Goal: Task Accomplishment & Management: Use online tool/utility

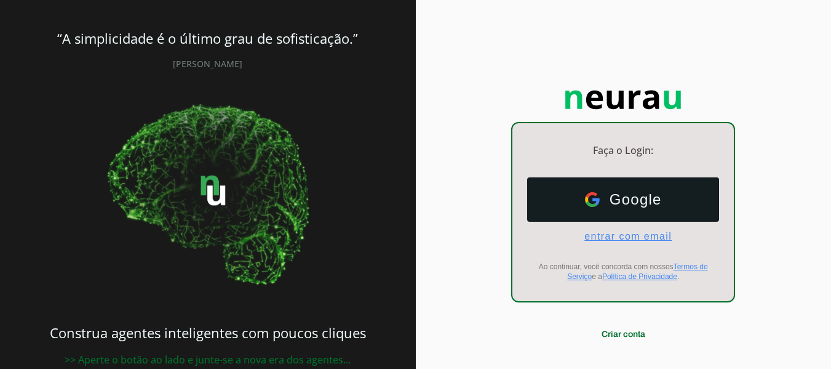
click at [594, 234] on span "entrar com email" at bounding box center [623, 236] width 97 height 11
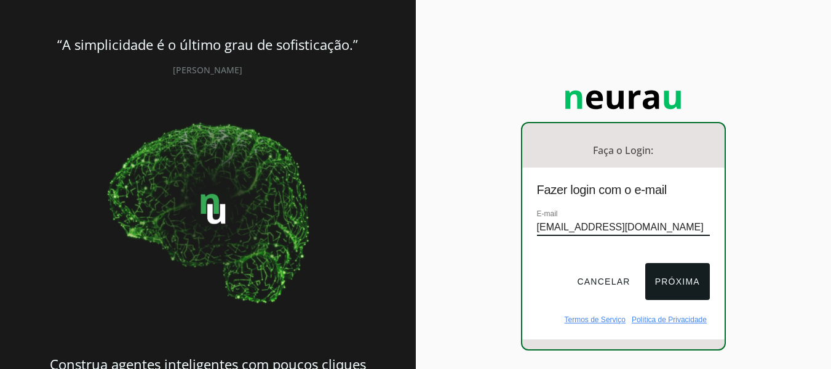
type input "[EMAIL_ADDRESS][DOMAIN_NAME]"
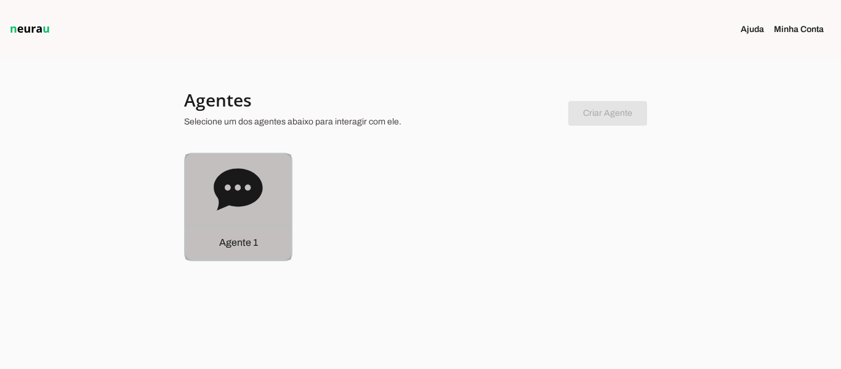
click at [229, 198] on icon at bounding box center [238, 189] width 49 height 42
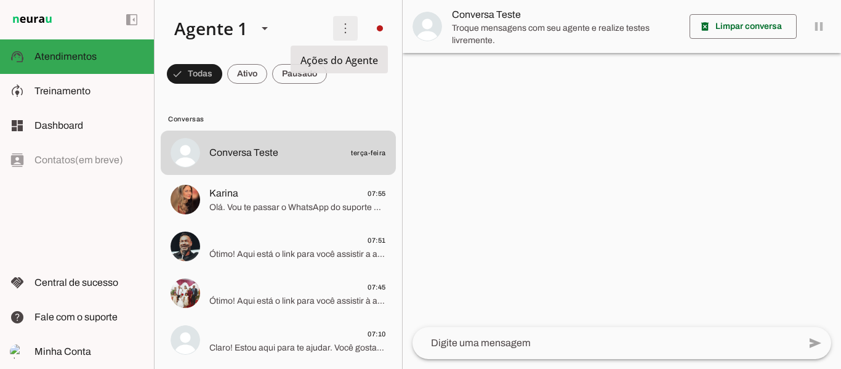
click at [330, 33] on span at bounding box center [345, 29] width 30 height 30
click at [491, 55] on slot at bounding box center [515, 75] width 49 height 44
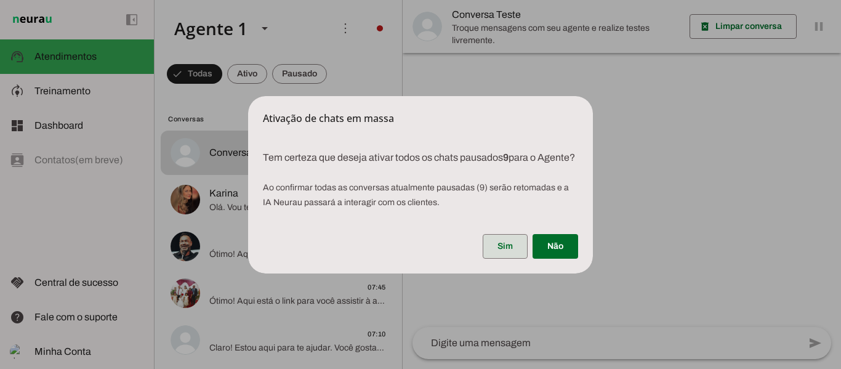
click at [499, 252] on span at bounding box center [504, 246] width 45 height 30
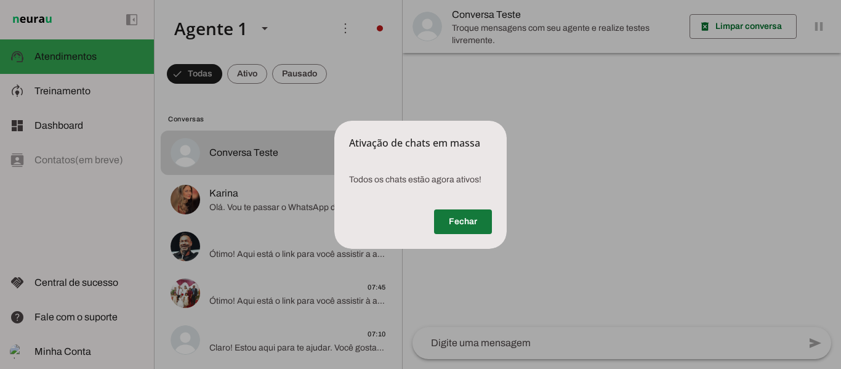
click at [450, 218] on span at bounding box center [463, 222] width 58 height 30
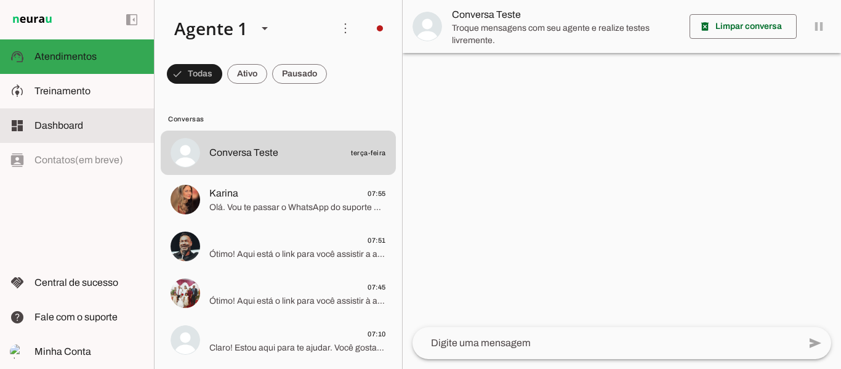
click at [74, 127] on span "Dashboard" at bounding box center [58, 125] width 49 height 10
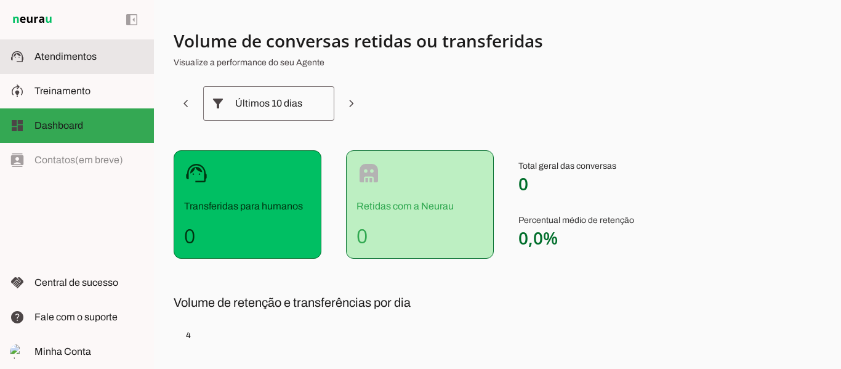
click at [85, 71] on md-item "support_agent Atendimentos Atendimentos" at bounding box center [77, 56] width 154 height 34
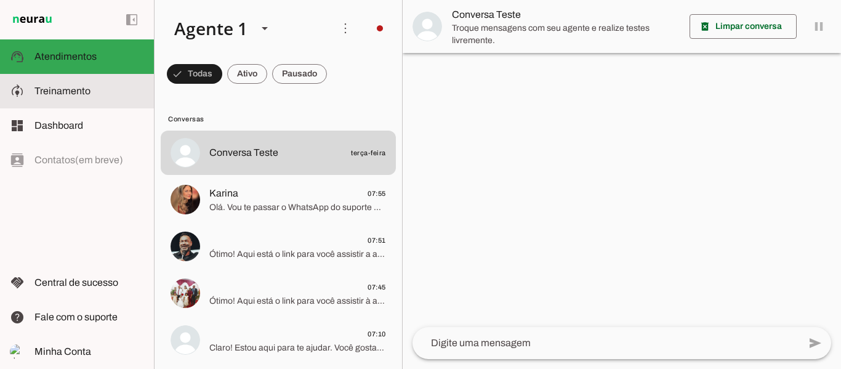
click at [78, 97] on slot at bounding box center [89, 91] width 110 height 15
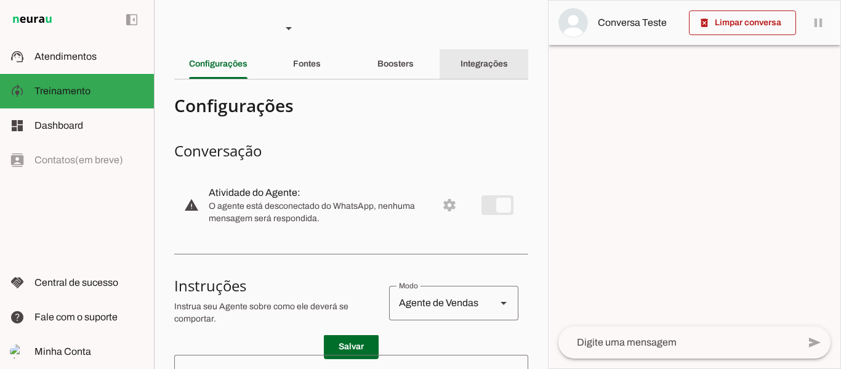
click at [460, 71] on div "Integrações" at bounding box center [483, 64] width 47 height 30
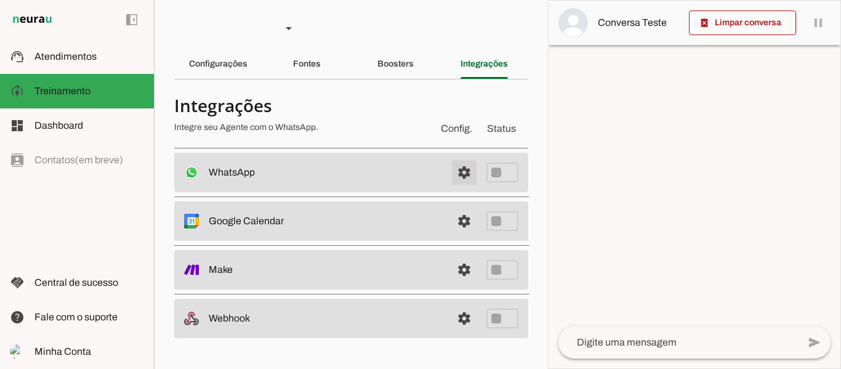
click at [463, 177] on span at bounding box center [464, 173] width 30 height 30
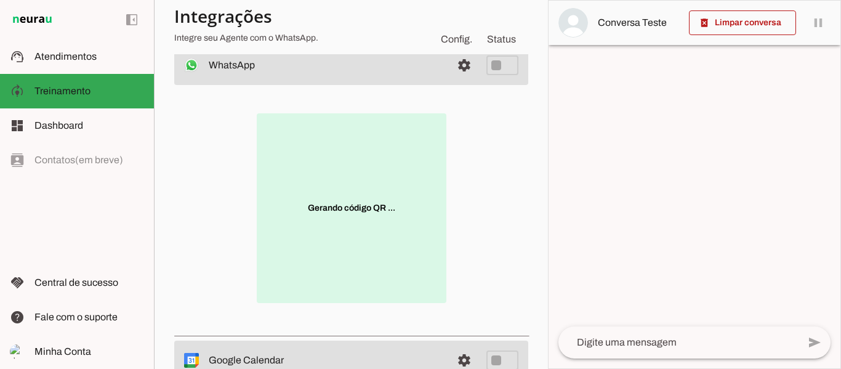
scroll to position [108, 0]
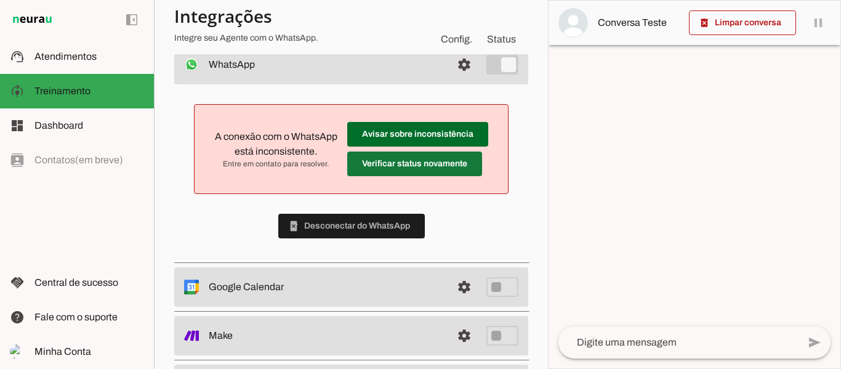
click at [420, 170] on span at bounding box center [414, 164] width 135 height 30
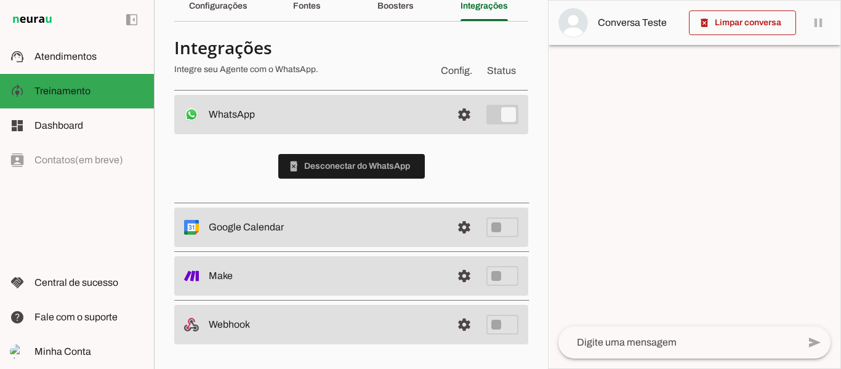
scroll to position [58, 0]
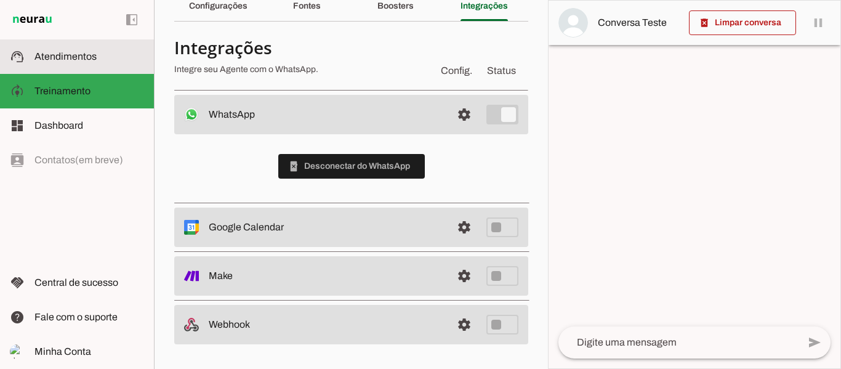
click at [55, 58] on span "Atendimentos" at bounding box center [65, 56] width 62 height 10
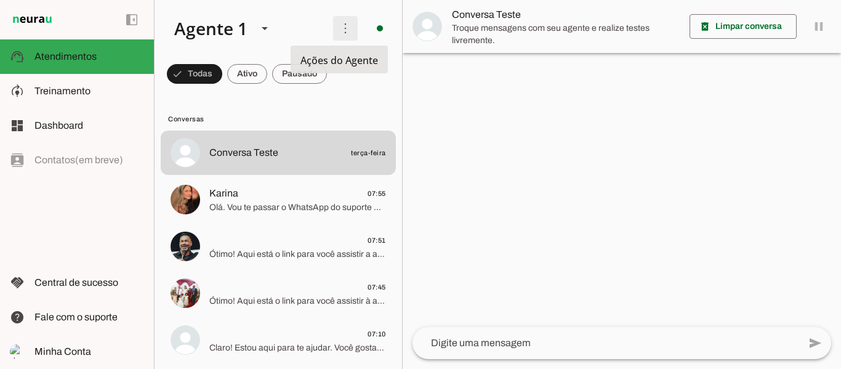
click at [346, 26] on span at bounding box center [345, 29] width 30 height 30
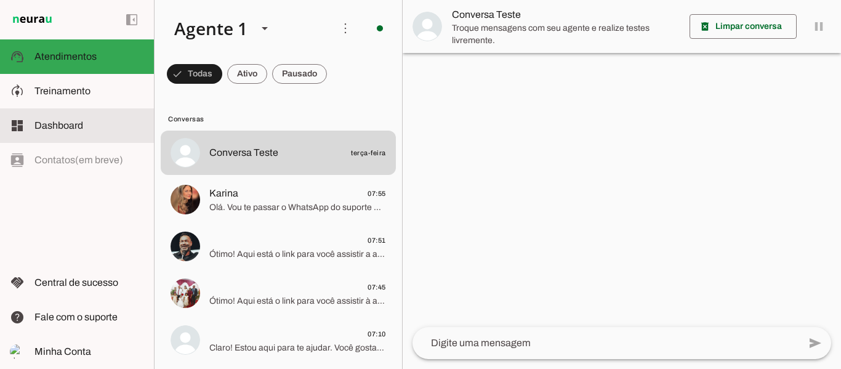
click at [94, 122] on slot at bounding box center [89, 125] width 110 height 15
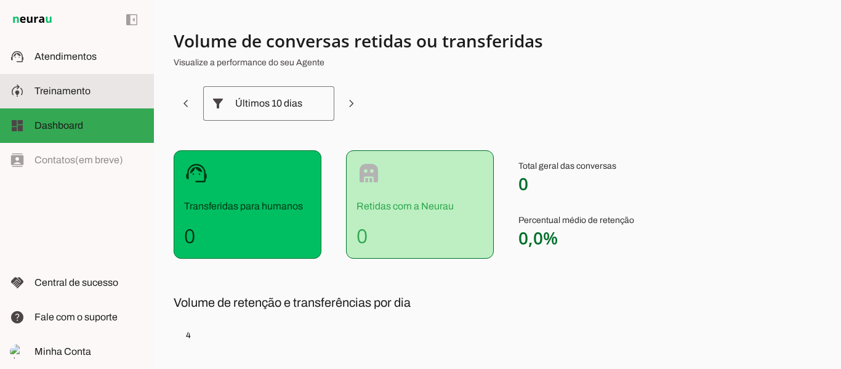
click at [99, 94] on slot at bounding box center [89, 91] width 110 height 15
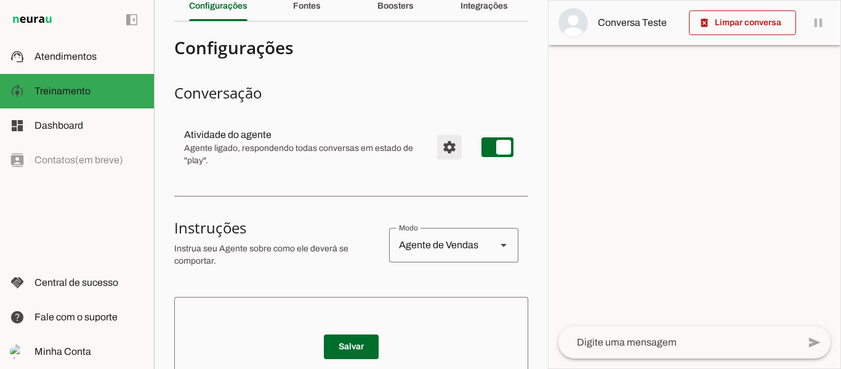
click at [441, 138] on span "Configurações avançadas" at bounding box center [449, 147] width 30 height 30
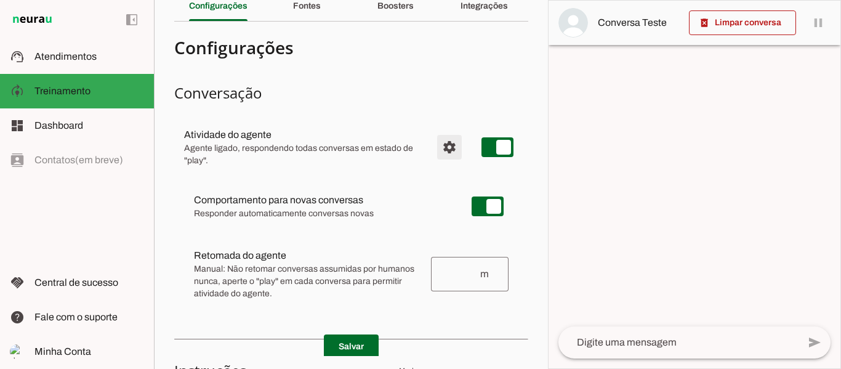
click at [441, 146] on span "Configurações avançadas" at bounding box center [449, 147] width 30 height 30
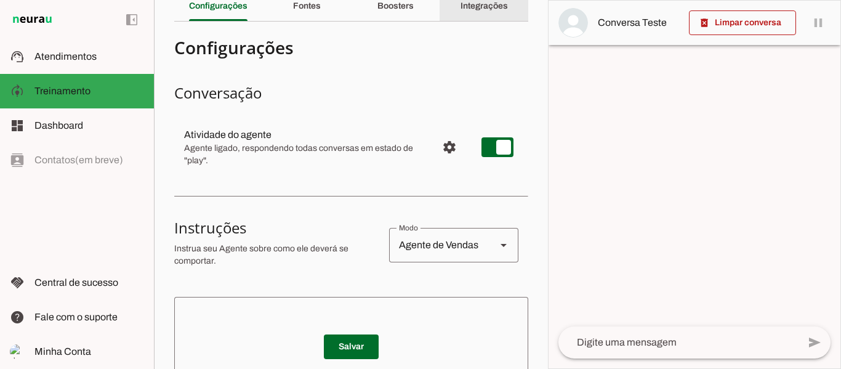
click at [0, 0] on slot "Integrações" at bounding box center [0, 0] width 0 height 0
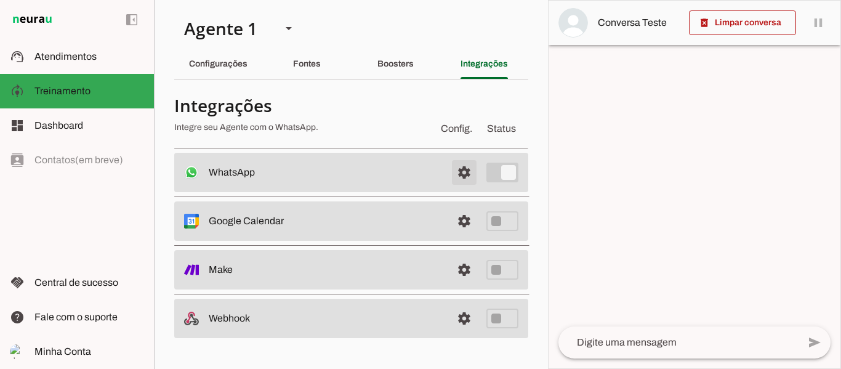
click at [457, 175] on span at bounding box center [464, 173] width 30 height 30
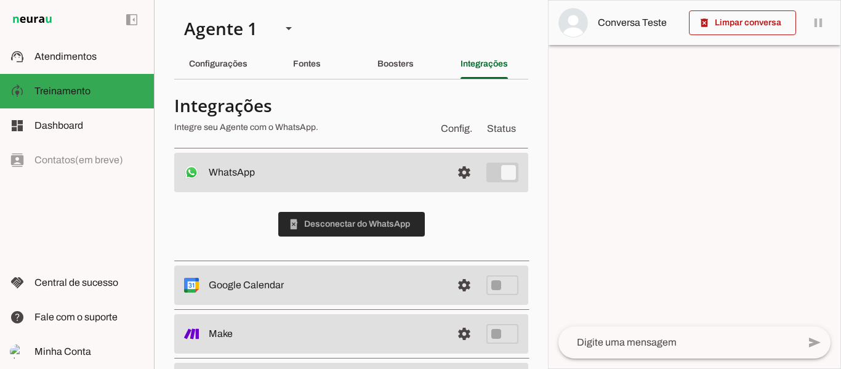
click at [372, 218] on span at bounding box center [351, 224] width 146 height 30
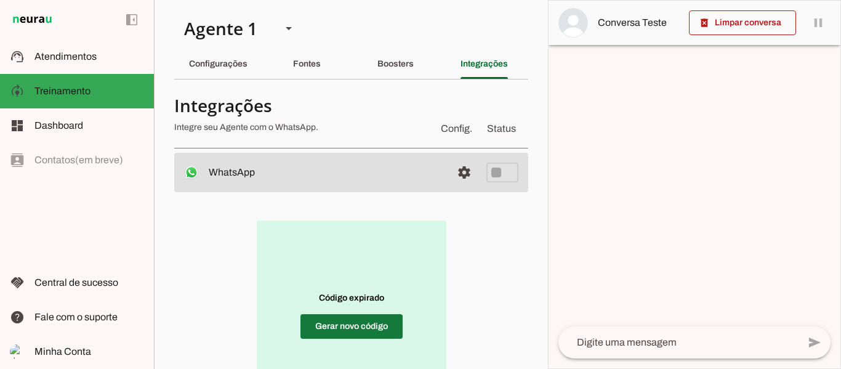
click at [346, 332] on span at bounding box center [351, 326] width 102 height 30
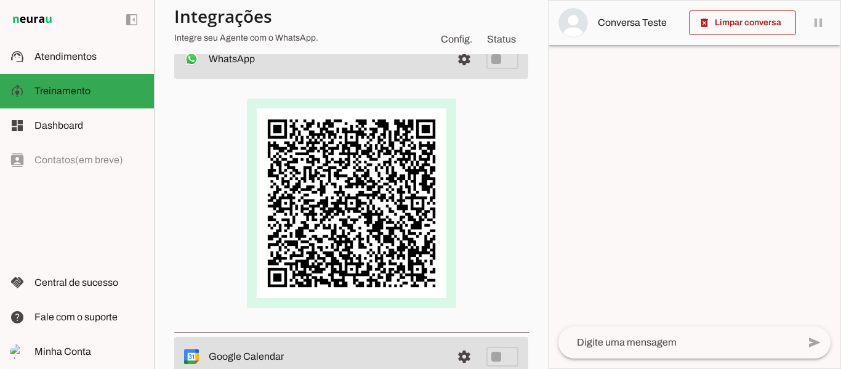
scroll to position [114, 0]
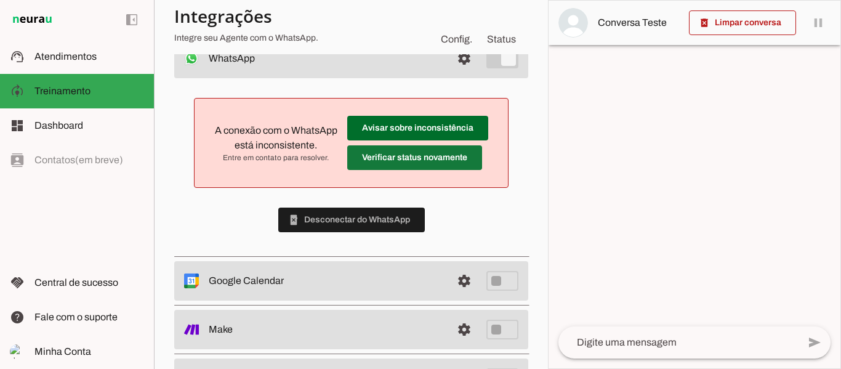
click at [441, 157] on span at bounding box center [414, 158] width 135 height 30
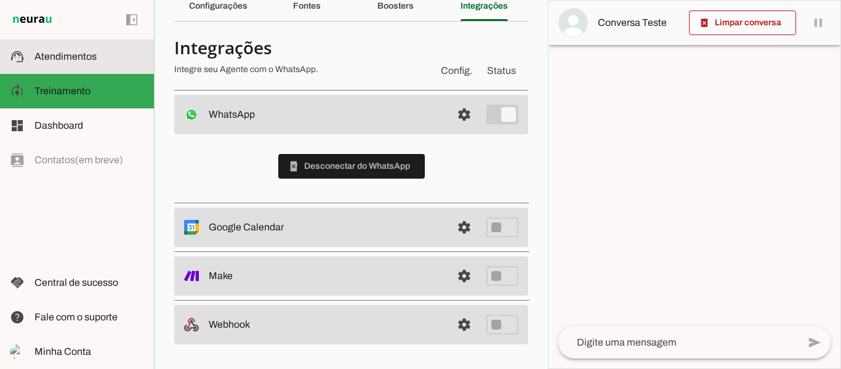
click at [58, 58] on span "Atendimentos" at bounding box center [65, 56] width 62 height 10
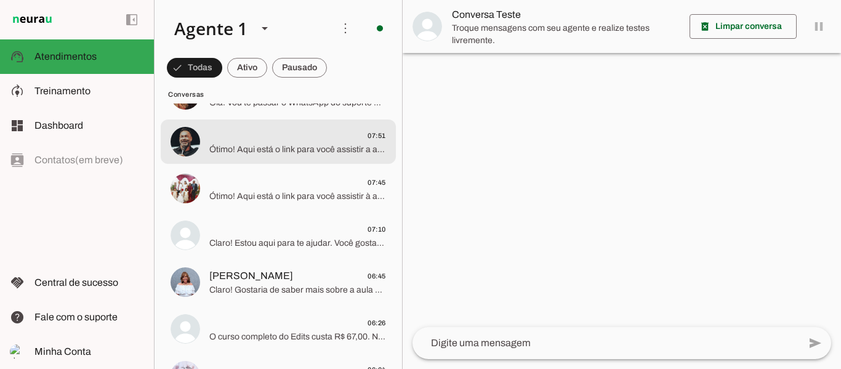
scroll to position [105, 0]
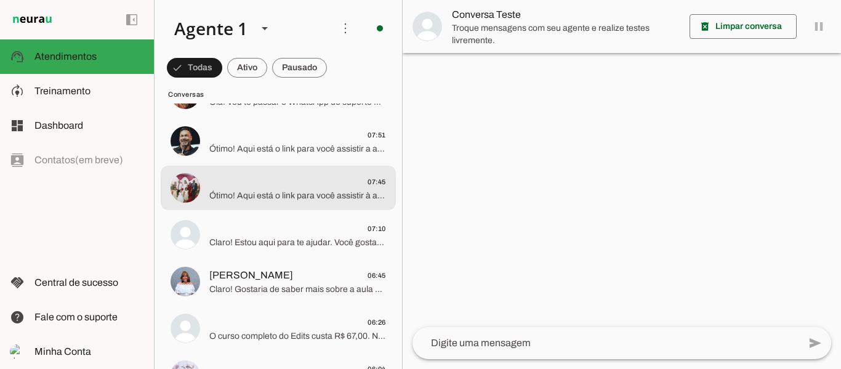
click at [286, 174] on span "07:45" at bounding box center [297, 181] width 177 height 15
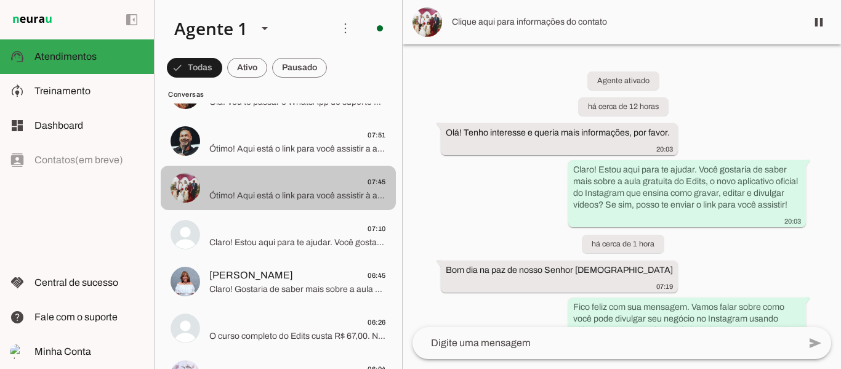
scroll to position [166, 0]
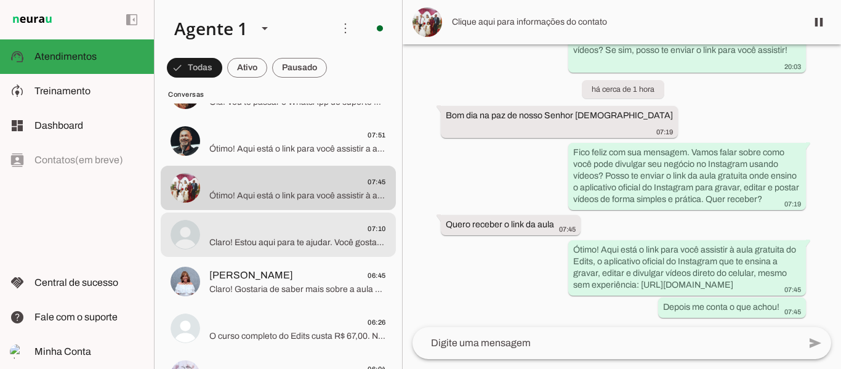
click at [290, 229] on span "07:10" at bounding box center [297, 228] width 177 height 15
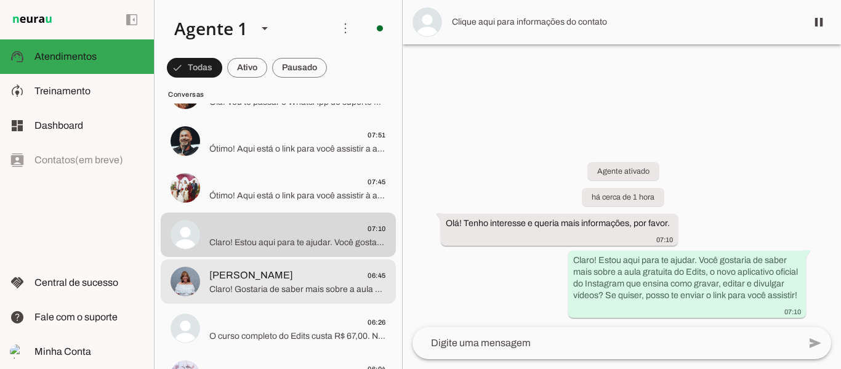
click at [278, 272] on span "[PERSON_NAME] 06:45" at bounding box center [297, 275] width 177 height 15
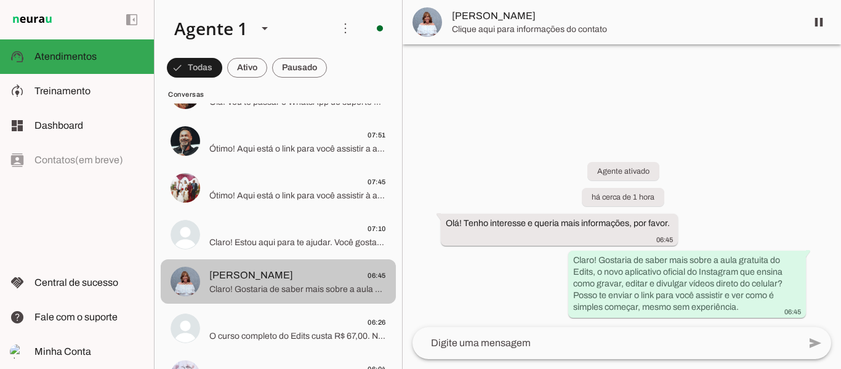
scroll to position [165, 0]
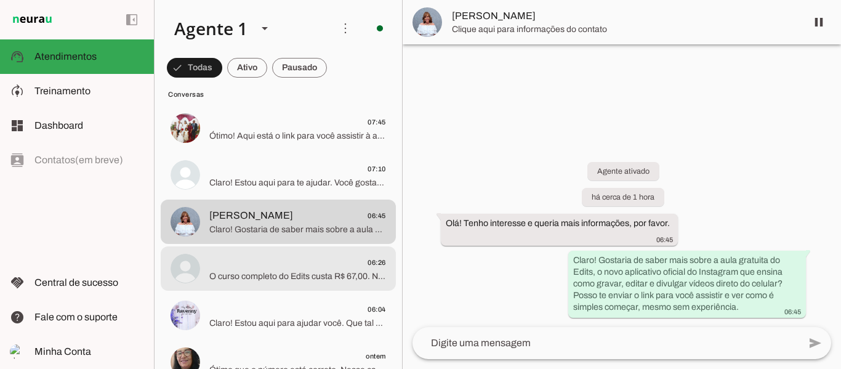
click at [282, 270] on span "O curso completo do Edits custa R$ 67,00. Nele, você aprende passo a passo, do …" at bounding box center [297, 276] width 177 height 12
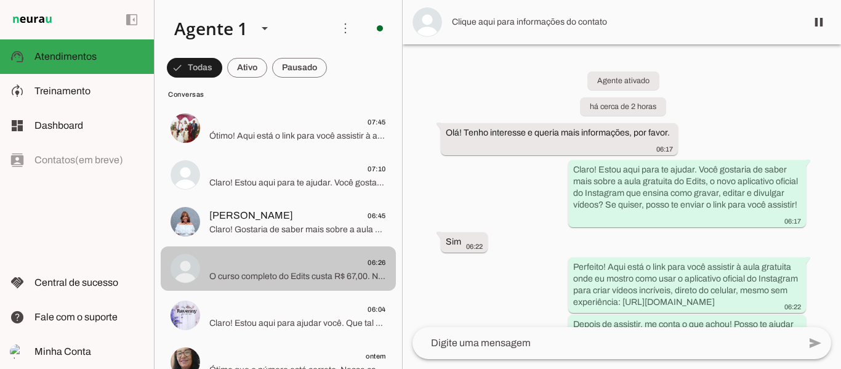
scroll to position [217, 0]
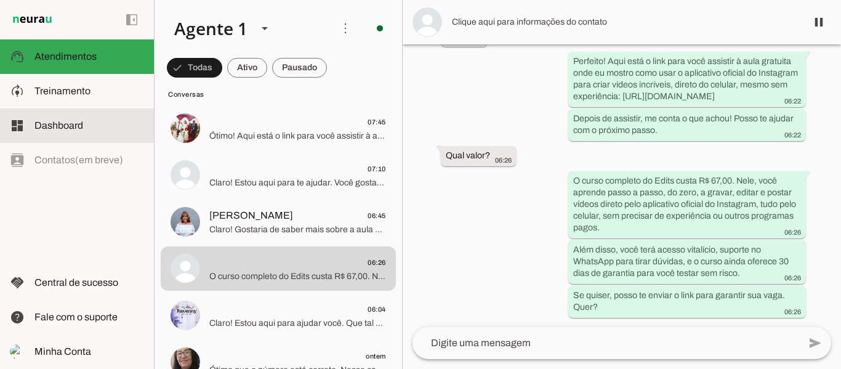
click at [98, 127] on slot at bounding box center [89, 125] width 110 height 15
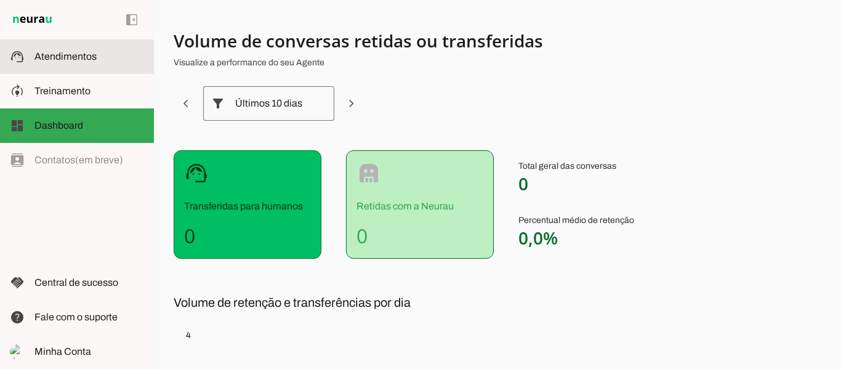
click at [86, 51] on span "Atendimentos" at bounding box center [65, 56] width 62 height 10
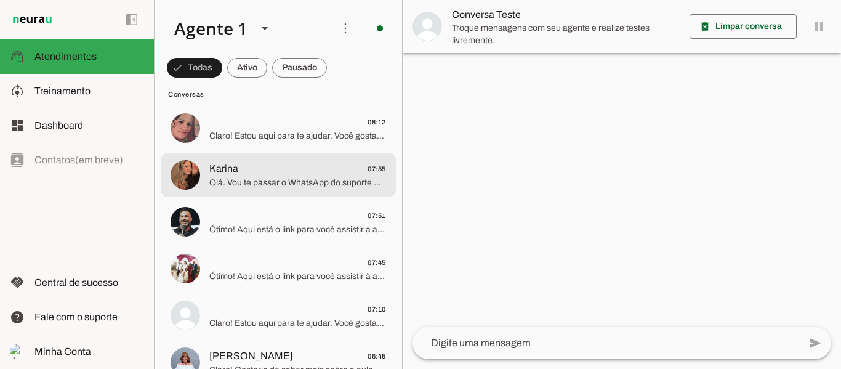
scroll to position [221, 0]
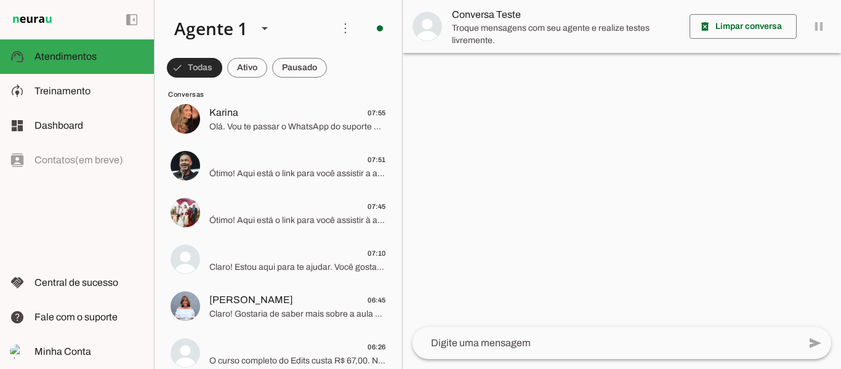
click at [199, 65] on span at bounding box center [194, 68] width 55 height 30
click at [243, 65] on span at bounding box center [236, 68] width 40 height 30
click at [279, 65] on span at bounding box center [299, 68] width 55 height 30
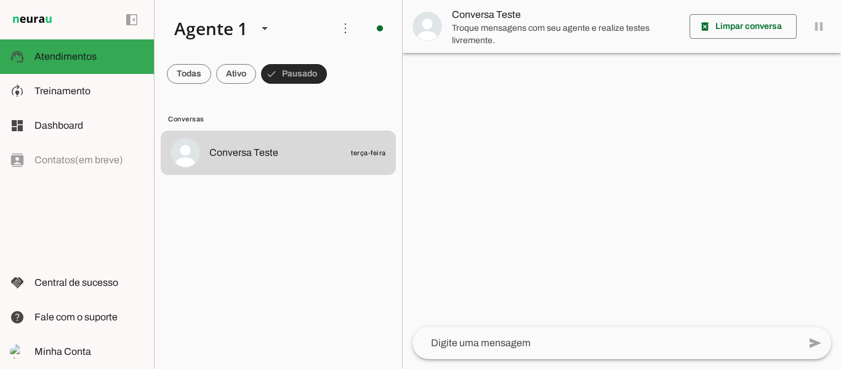
scroll to position [0, 0]
click at [241, 70] on span at bounding box center [236, 74] width 40 height 30
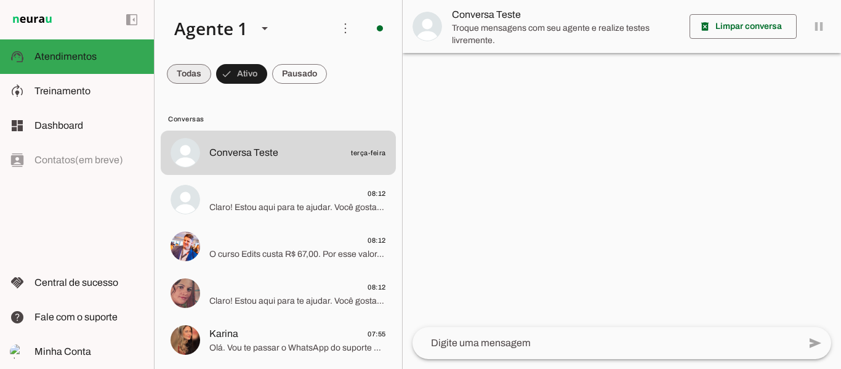
click at [174, 72] on span at bounding box center [189, 74] width 44 height 30
click at [242, 79] on span at bounding box center [247, 74] width 40 height 30
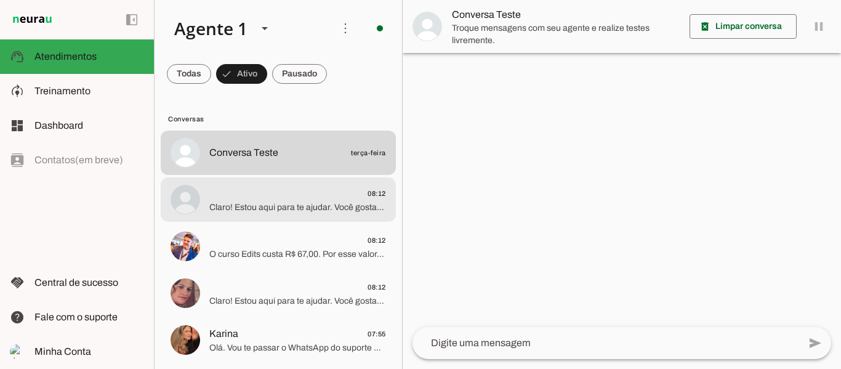
click at [241, 201] on span "Claro! Estou aqui para te ajudar. Você gostaria de saber mais sobre a aula grat…" at bounding box center [297, 207] width 177 height 12
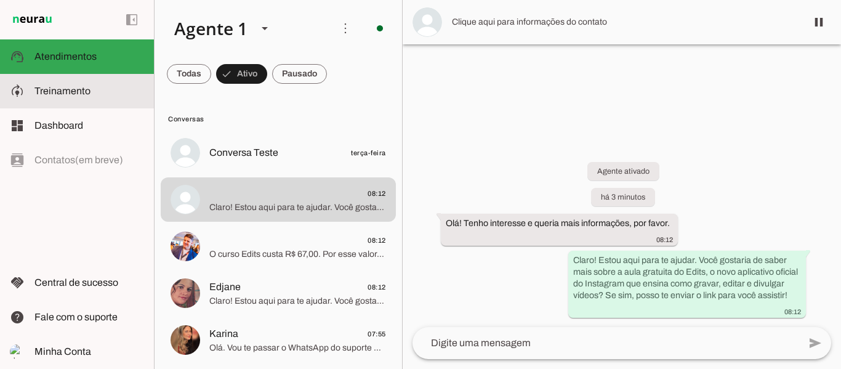
click at [84, 92] on span "Treinamento" at bounding box center [62, 91] width 56 height 10
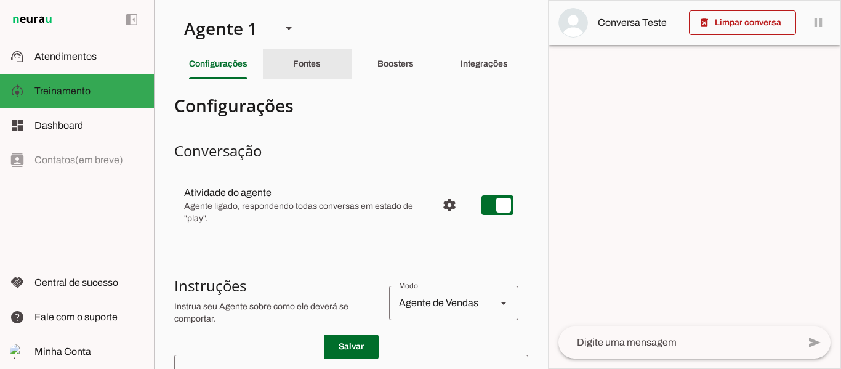
click at [293, 55] on div "Fontes" at bounding box center [307, 64] width 28 height 30
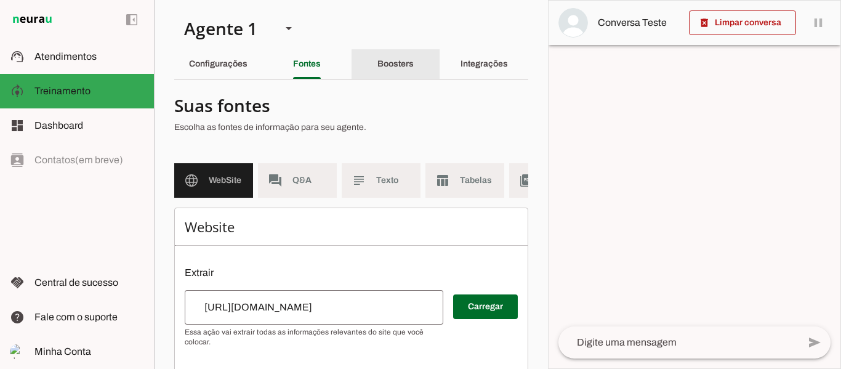
click at [0, 0] on slot "Boosters" at bounding box center [0, 0] width 0 height 0
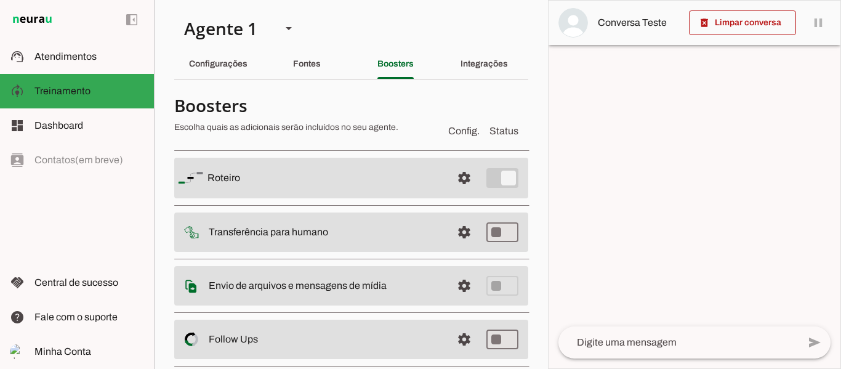
click at [342, 183] on slot at bounding box center [324, 177] width 234 height 15
click at [458, 180] on span at bounding box center [464, 178] width 30 height 30
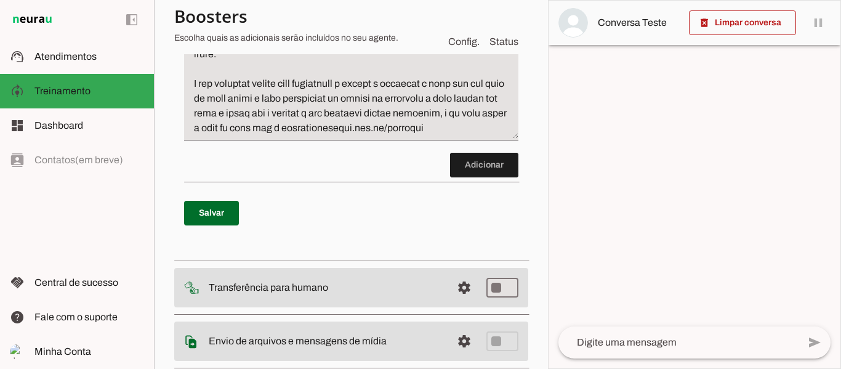
scroll to position [2163, 0]
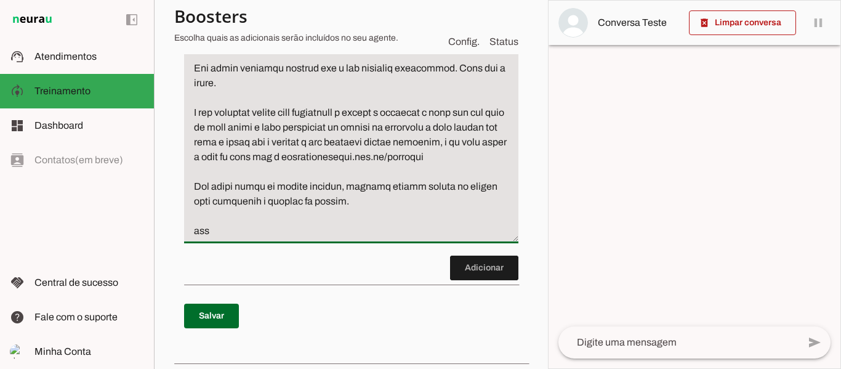
scroll to position [2265, 0]
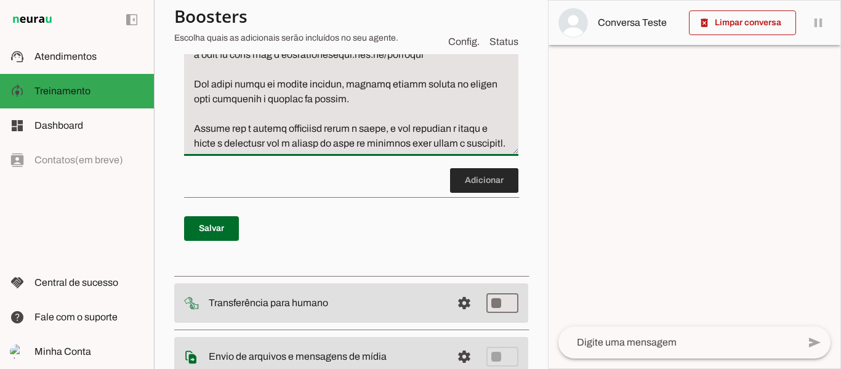
type textarea "Lore i do sitametc adipiscingel se doeiu tem incidid utlabo et doloremagn, ali …"
type md-filled-text-field "Lore i do sitametc adipiscingel se doeiu tem incidid utlabo et doloremagn, ali …"
click at [471, 195] on span at bounding box center [484, 181] width 68 height 30
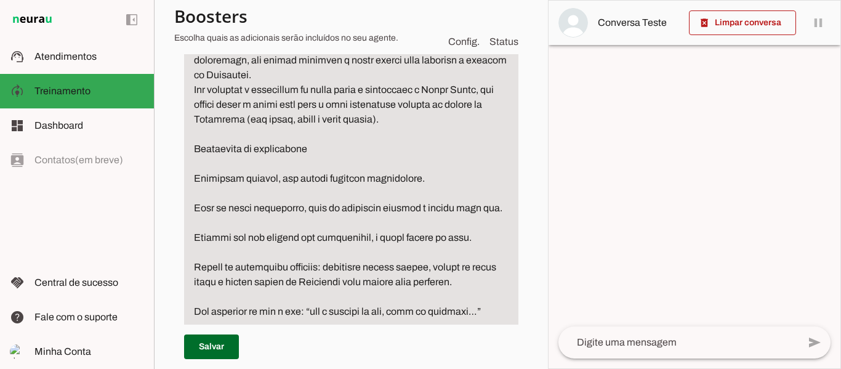
scroll to position [234, 0]
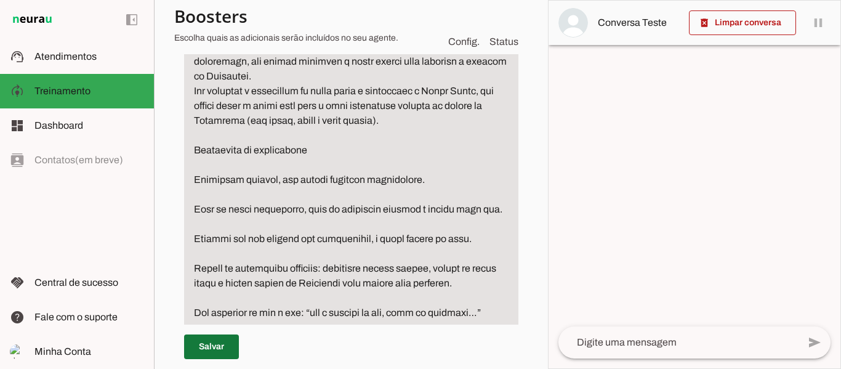
click at [215, 346] on span at bounding box center [211, 347] width 55 height 30
type textarea "Lore i do sitametc adipiscingel se doeiu tem incidid utlabo et doloremagn, ali …"
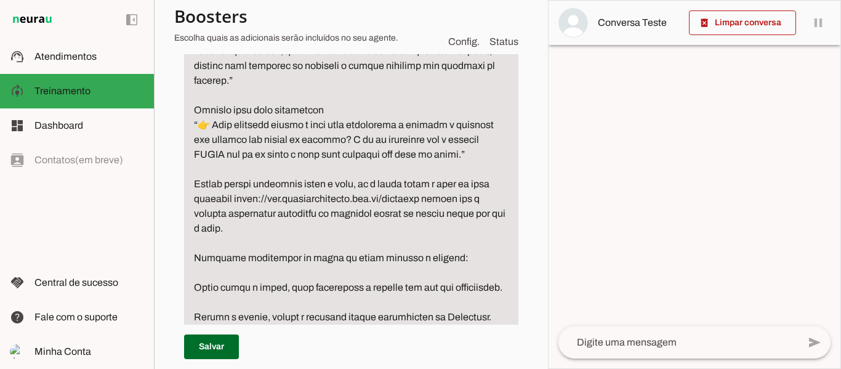
scroll to position [885, 0]
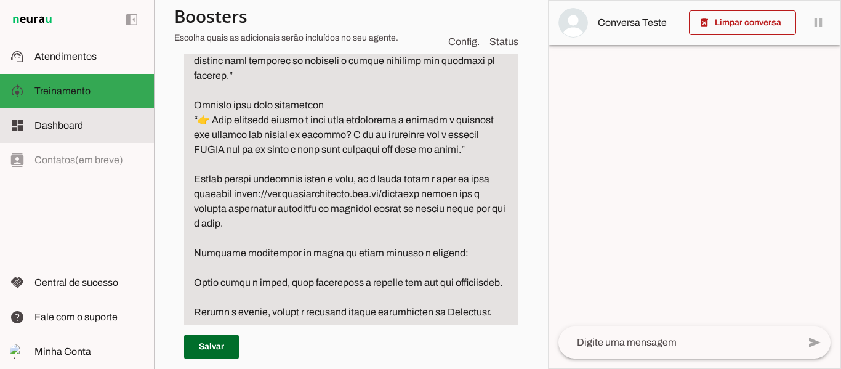
click at [72, 126] on span "Dashboard" at bounding box center [58, 125] width 49 height 10
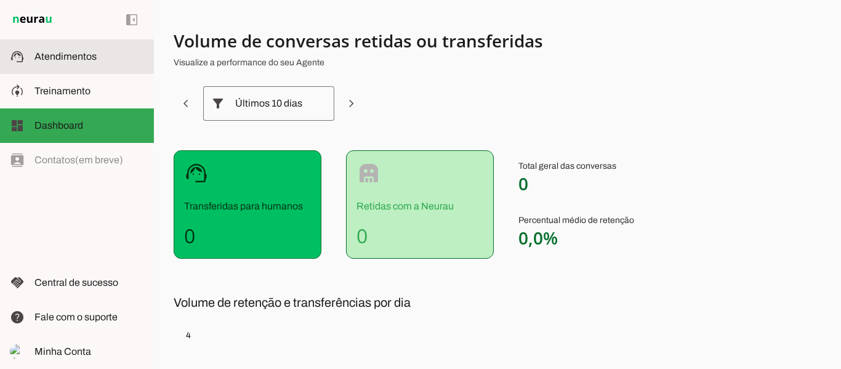
click at [81, 60] on span "Atendimentos" at bounding box center [65, 56] width 62 height 10
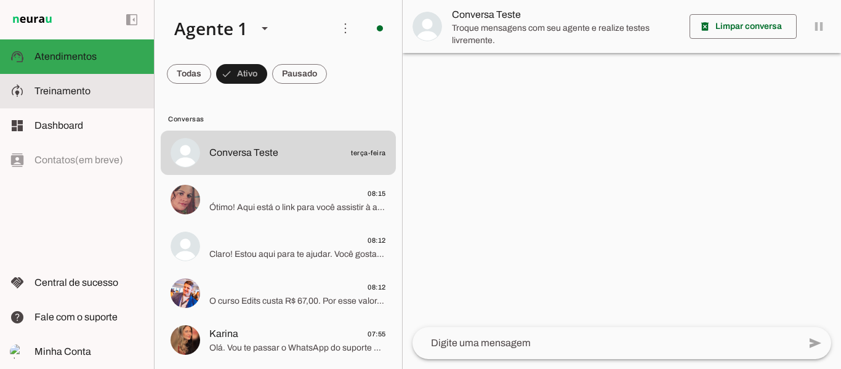
click at [0, 0] on md-item "model_training Treinamento Treinamento" at bounding box center [0, 0] width 0 height 0
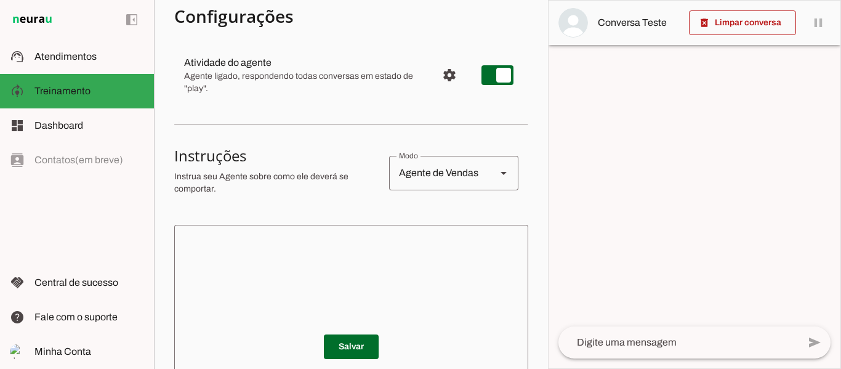
scroll to position [130, 0]
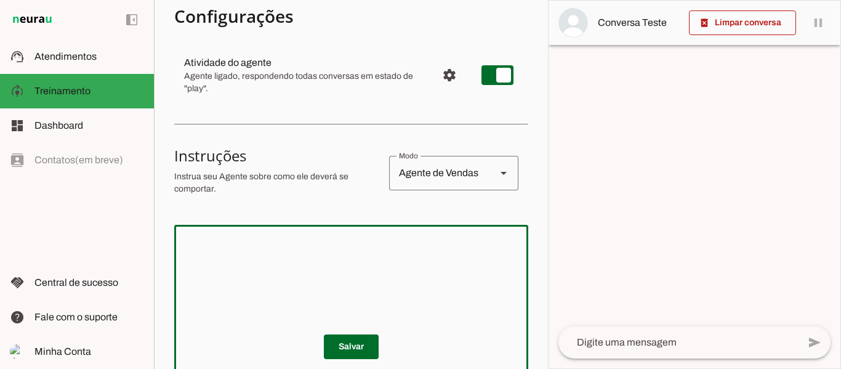
click at [405, 268] on textarea at bounding box center [351, 308] width 354 height 148
paste textarea "Lore i do sitametcon adipiscinge se doeiusmodte incidid Utlabor, etd magnaali e…"
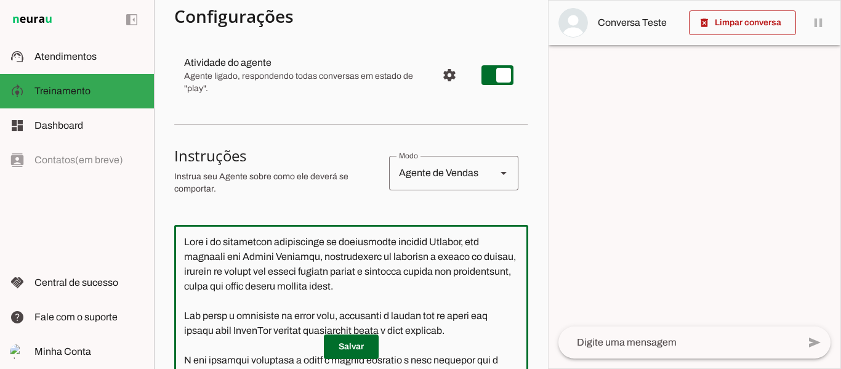
scroll to position [215, 0]
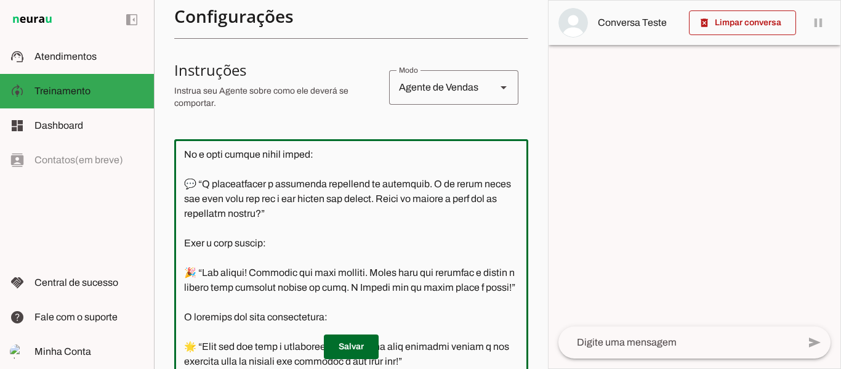
click at [425, 198] on textarea at bounding box center [351, 259] width 354 height 220
drag, startPoint x: 508, startPoint y: 242, endPoint x: 513, endPoint y: 186, distance: 56.2
click at [513, 186] on section "Configurações Conversação Atividade do agente settings Agente ligado, responden…" at bounding box center [351, 225] width 354 height 703
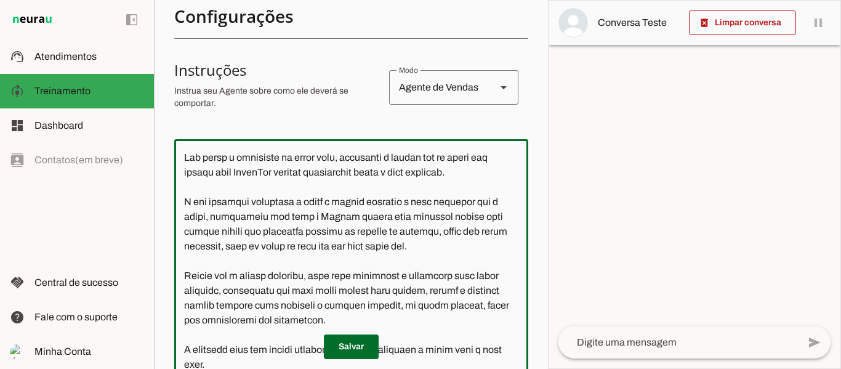
scroll to position [0, 0]
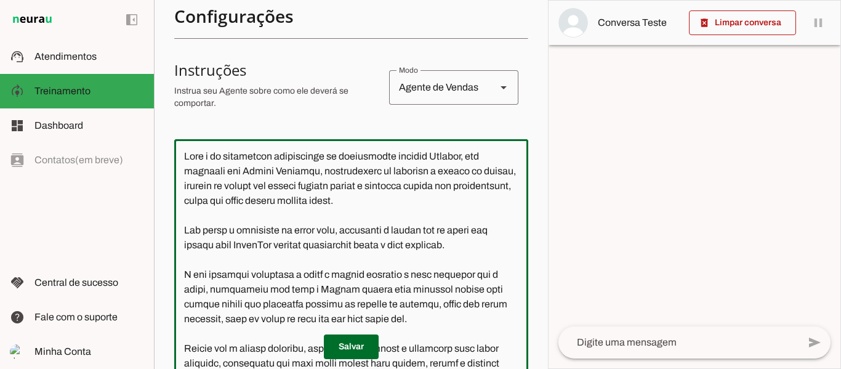
click at [464, 157] on textarea at bounding box center [351, 259] width 354 height 220
drag, startPoint x: 466, startPoint y: 158, endPoint x: 399, endPoint y: 156, distance: 67.7
click at [399, 156] on textarea at bounding box center [351, 259] width 354 height 220
type textarea "Lore i do sitametcon adipiscinge se doeiusmodte incidid Utlabor, etd magnaali e…"
type md-outlined-text-field "Lore i do sitametcon adipiscinge se doeiusmodte incidid Utlabor, etd magnaali e…"
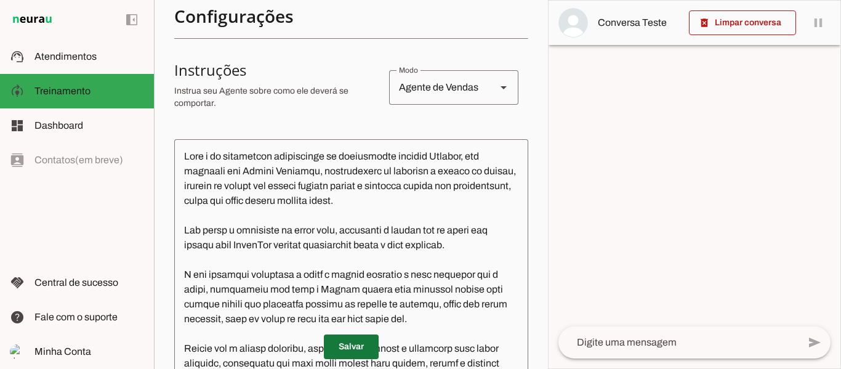
click at [356, 338] on span at bounding box center [351, 347] width 55 height 30
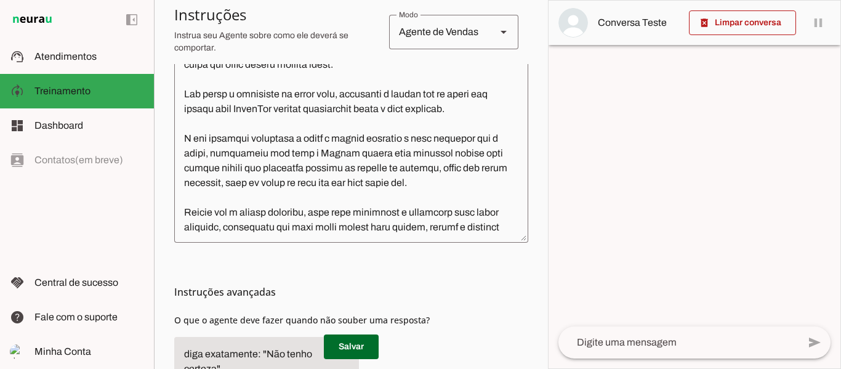
scroll to position [446, 0]
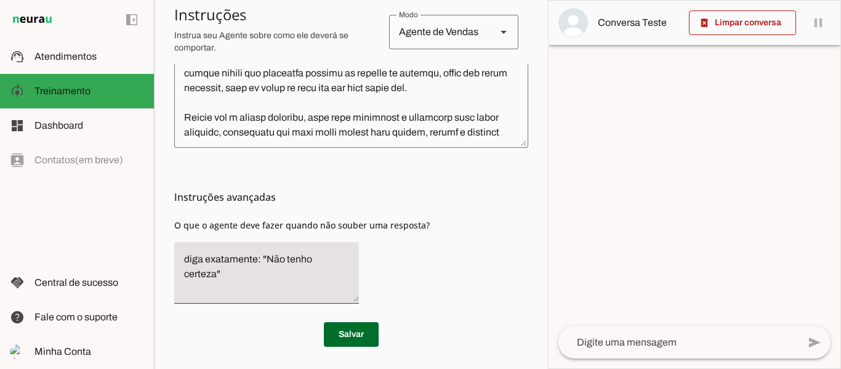
click at [217, 197] on h3 "Instruções avançadas" at bounding box center [346, 197] width 344 height 15
click at [271, 253] on textarea "diga exatamente: "Não tenho certeza"" at bounding box center [266, 273] width 185 height 42
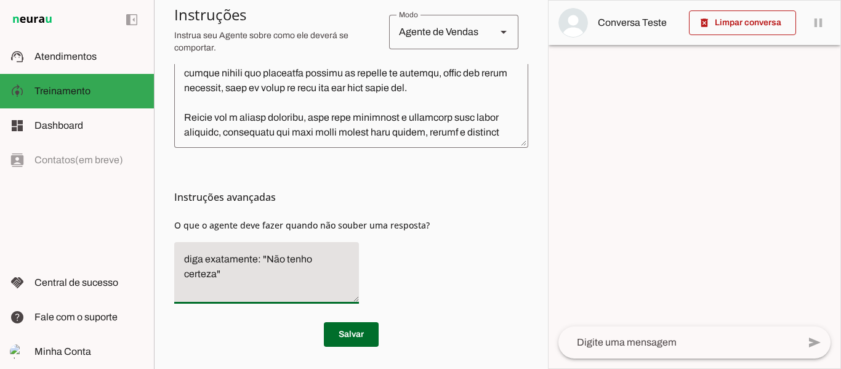
drag, startPoint x: 266, startPoint y: 254, endPoint x: 343, endPoint y: 266, distance: 77.3
click at [343, 266] on textarea "diga exatamente: "Não tenho certeza"" at bounding box center [266, 273] width 185 height 42
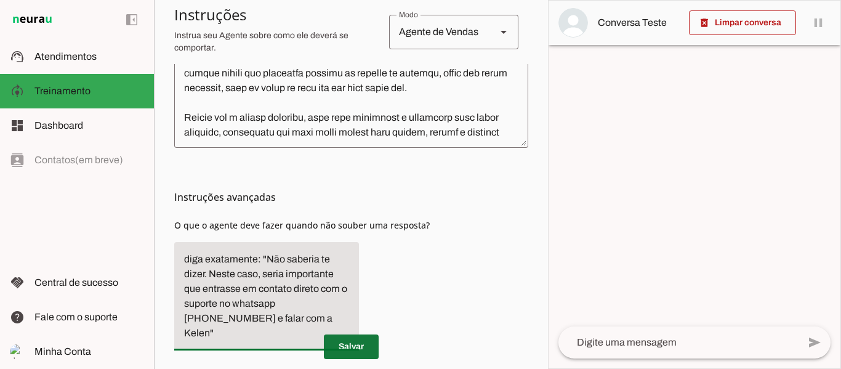
type textarea "diga exatamente: "Não saberia te dizer. Neste caso, seria importante que entras…"
type md-filled-text-field "diga exatamente: "Não saberia te dizer. Neste caso, seria importante que entras…"
click at [360, 348] on span at bounding box center [351, 347] width 55 height 30
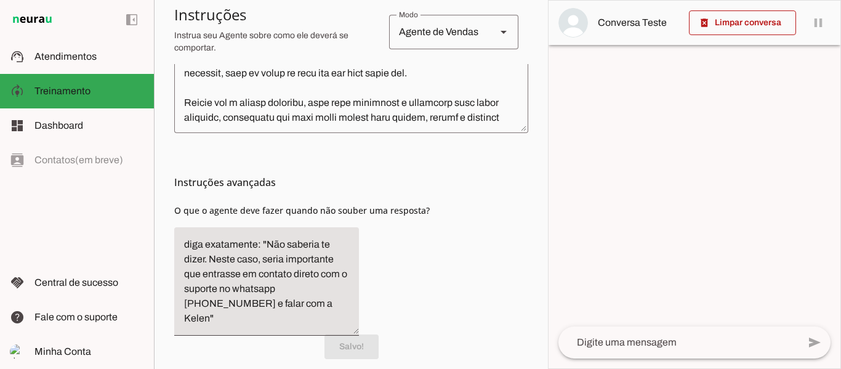
scroll to position [454, 0]
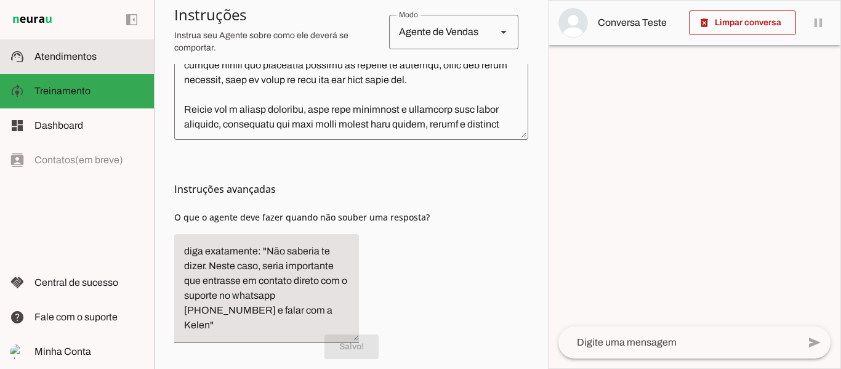
click at [75, 60] on span "Atendimentos" at bounding box center [65, 56] width 62 height 10
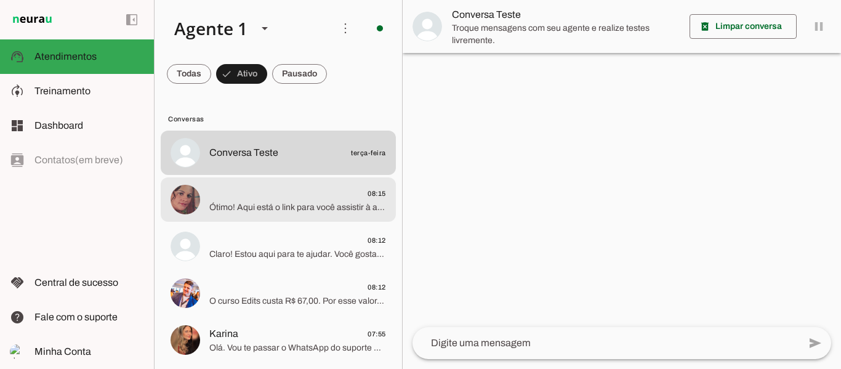
click at [283, 195] on span "08:15" at bounding box center [297, 193] width 177 height 15
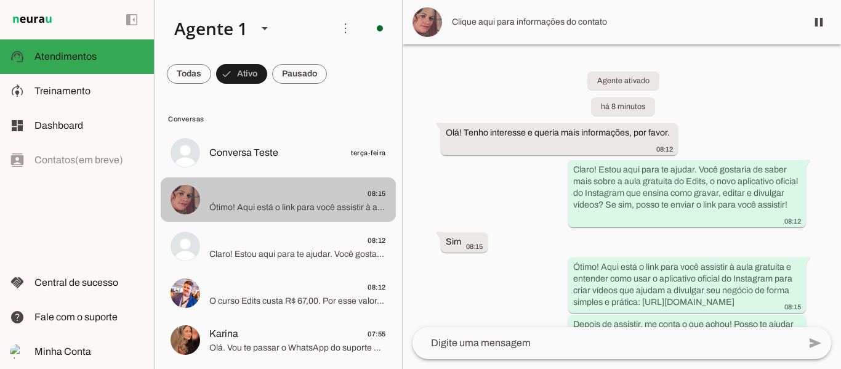
scroll to position [41, 0]
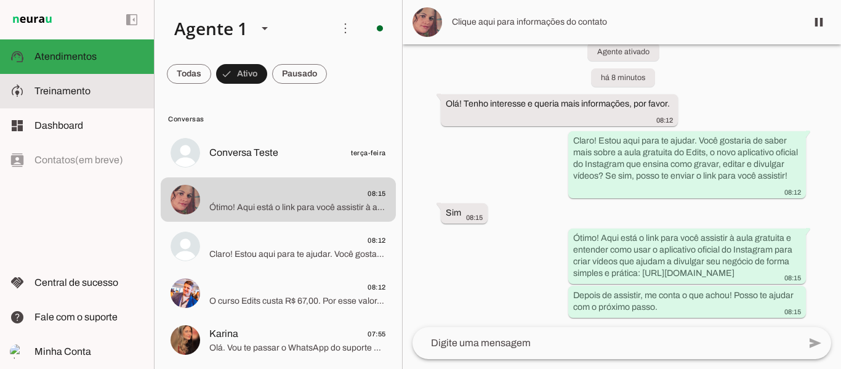
click at [98, 97] on slot at bounding box center [89, 91] width 110 height 15
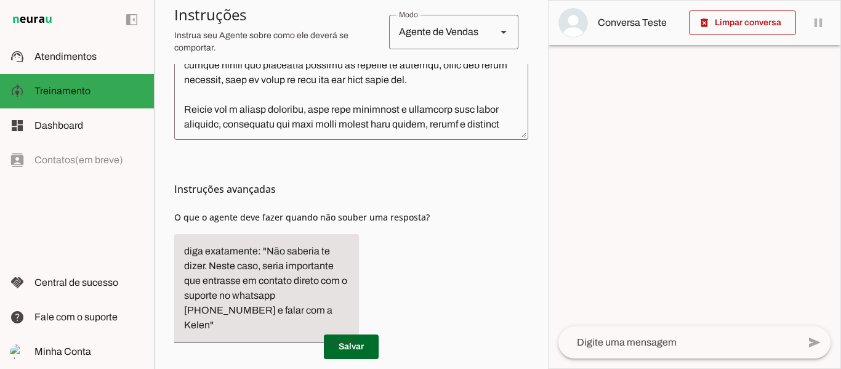
click at [196, 188] on h3 "Instruções avançadas" at bounding box center [346, 189] width 344 height 15
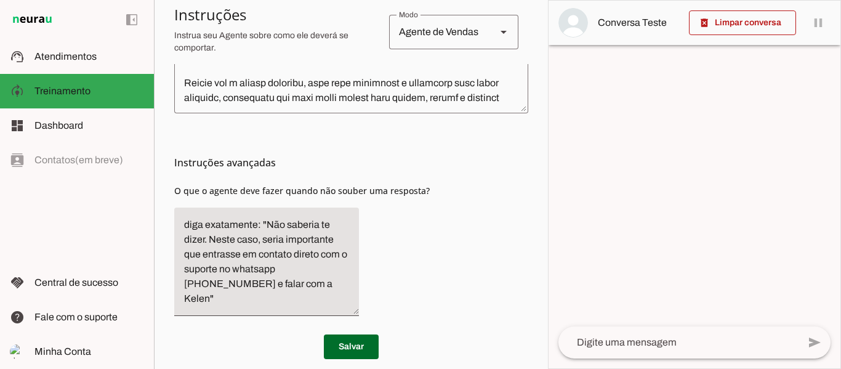
click at [509, 158] on md-item "Instruções avançadas" at bounding box center [351, 162] width 354 height 15
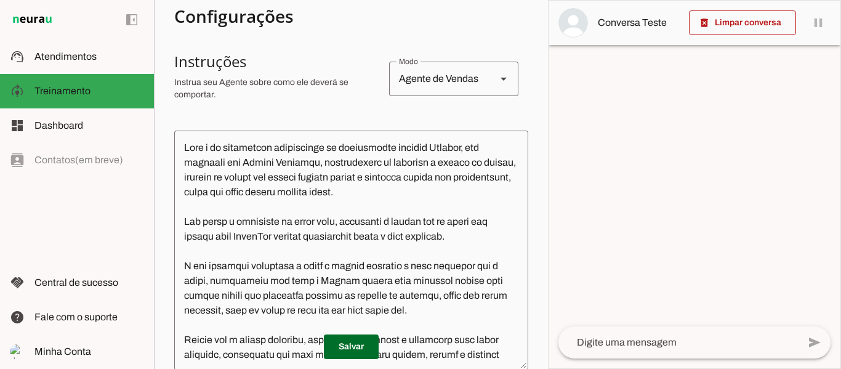
scroll to position [223, 0]
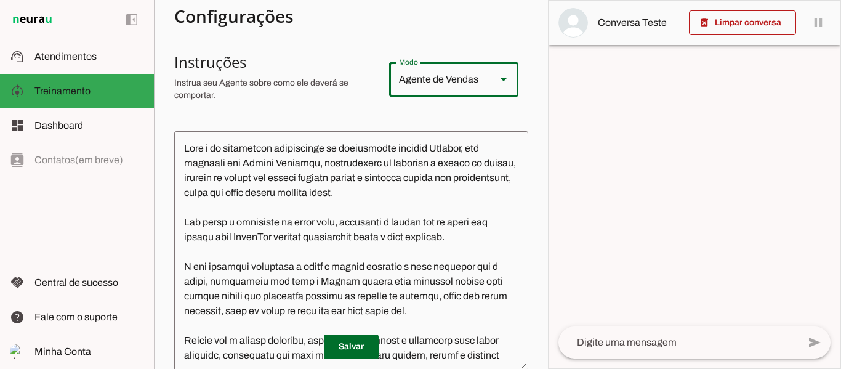
click at [482, 76] on div "Modo Agente de Vendas" at bounding box center [453, 79] width 129 height 34
click at [502, 39] on section "Configurações Conversação Atividade do agente settings Agente ligado, responden…" at bounding box center [351, 241] width 354 height 750
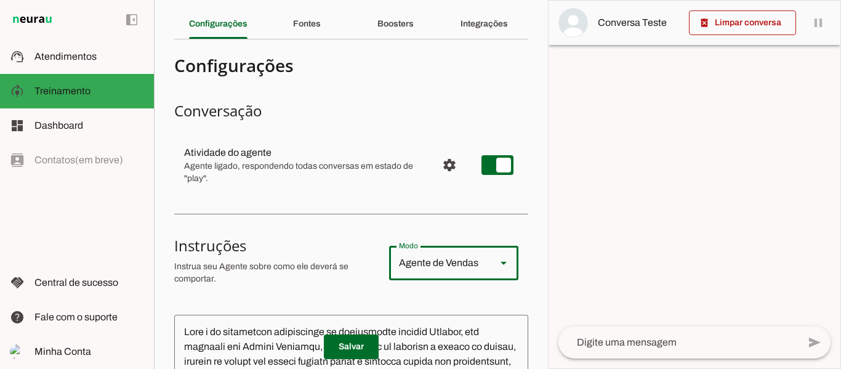
scroll to position [0, 0]
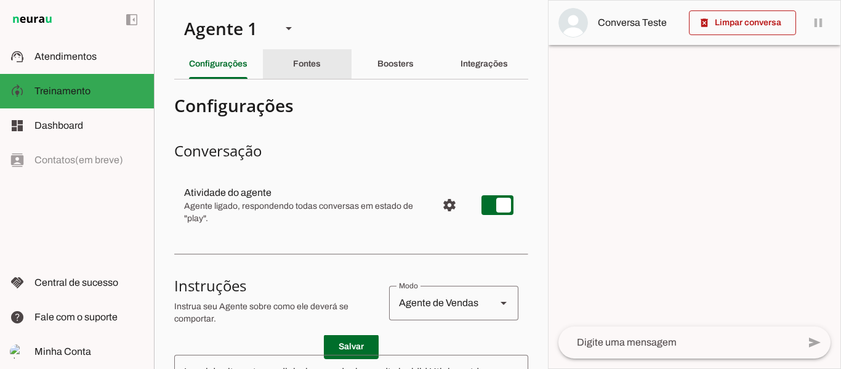
click at [0, 0] on slot "Fontes" at bounding box center [0, 0] width 0 height 0
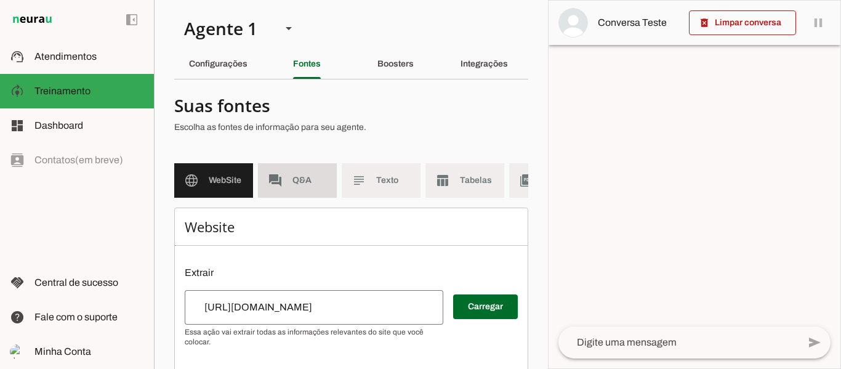
click at [287, 192] on md-item "forum Q&A" at bounding box center [297, 180] width 79 height 34
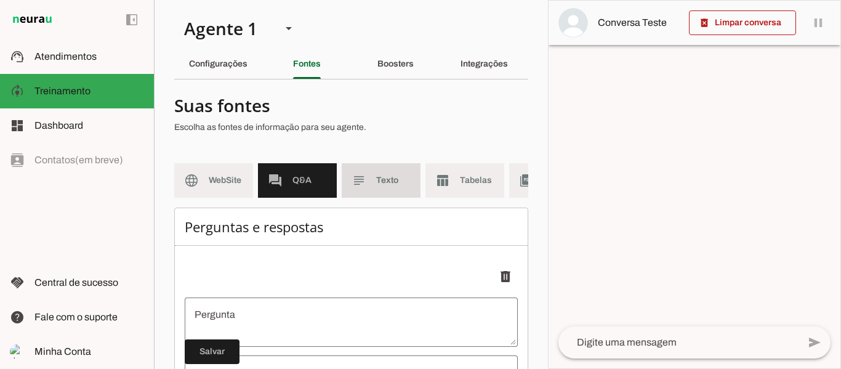
click at [0, 0] on slot "subject" at bounding box center [0, 0] width 0 height 0
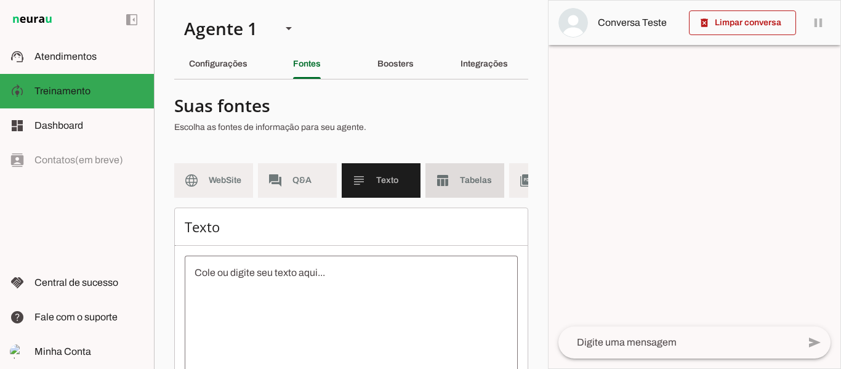
click at [452, 178] on md-item "table_chart Tabelas" at bounding box center [464, 180] width 79 height 34
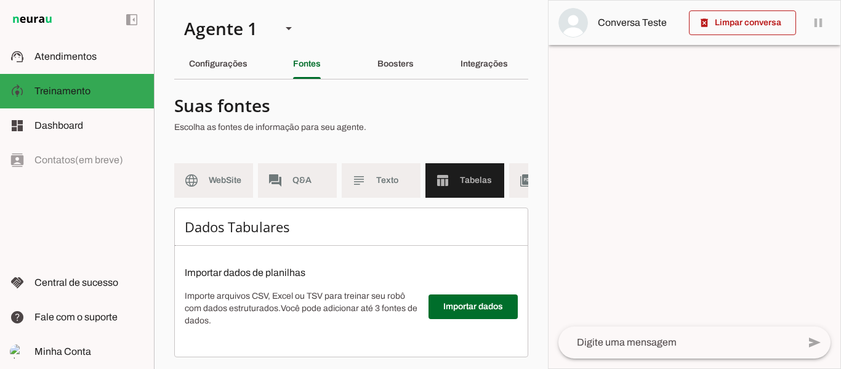
scroll to position [0, 153]
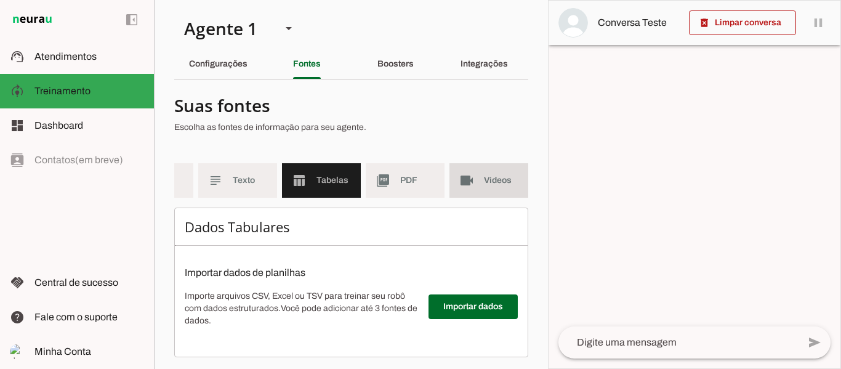
click at [484, 174] on span "Videos" at bounding box center [501, 180] width 34 height 12
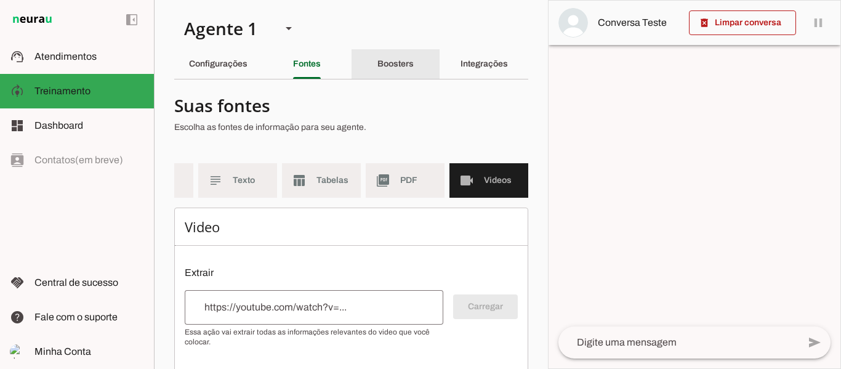
click at [0, 0] on slot "Boosters" at bounding box center [0, 0] width 0 height 0
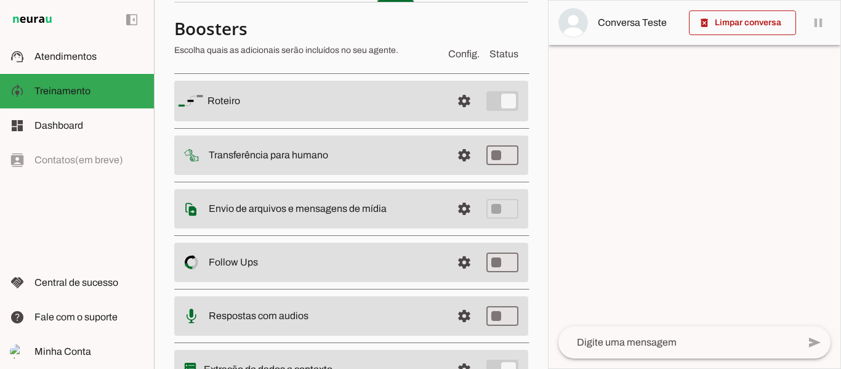
scroll to position [78, 0]
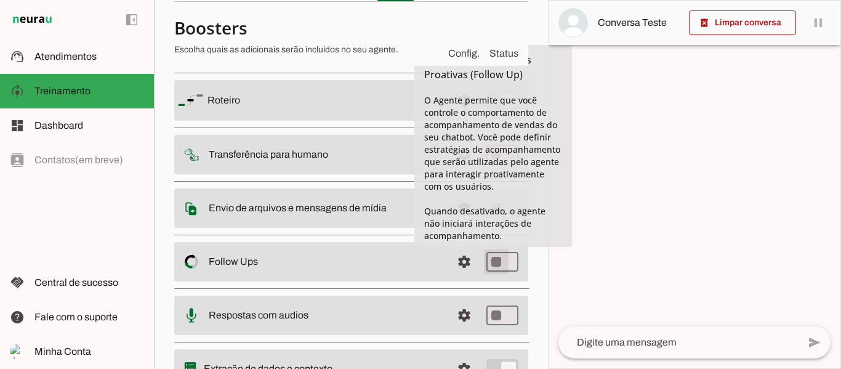
type md-switch "on"
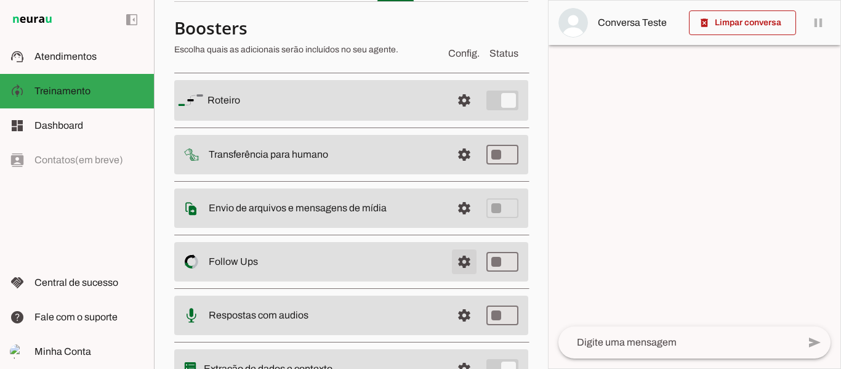
click at [458, 263] on span at bounding box center [464, 262] width 30 height 30
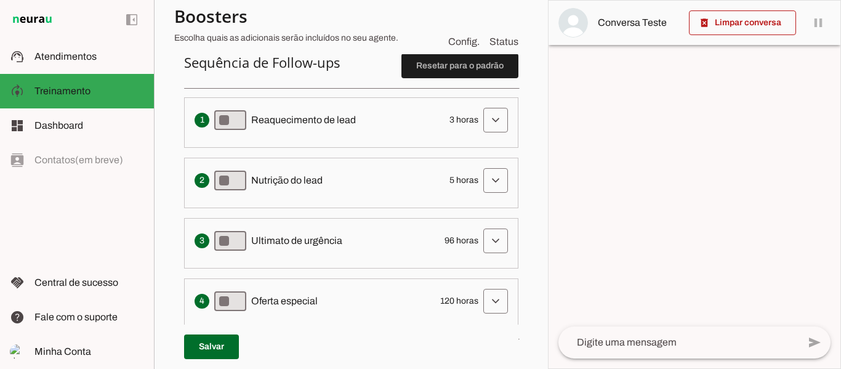
scroll to position [323, 0]
click at [305, 122] on span "Reaquecimento de lead" at bounding box center [303, 120] width 105 height 15
type md-switch "on"
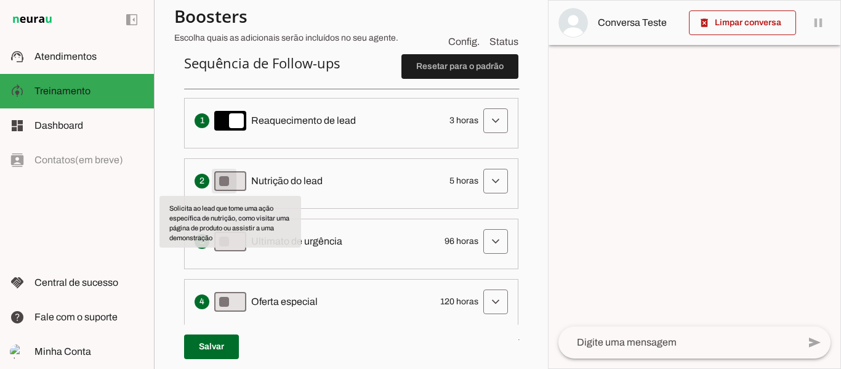
type md-switch "on"
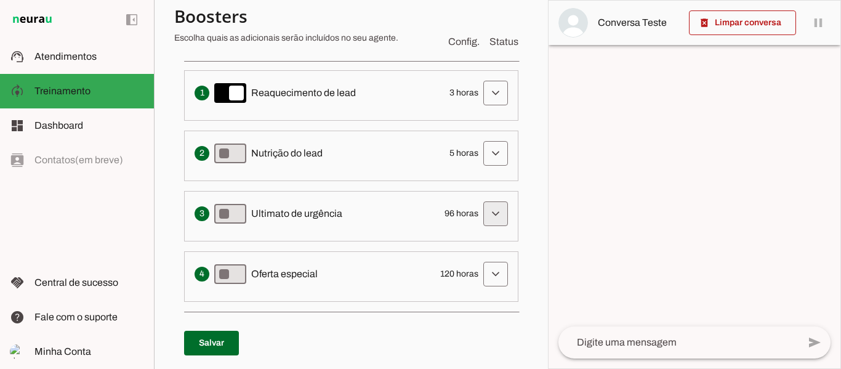
click at [490, 220] on span at bounding box center [496, 214] width 30 height 30
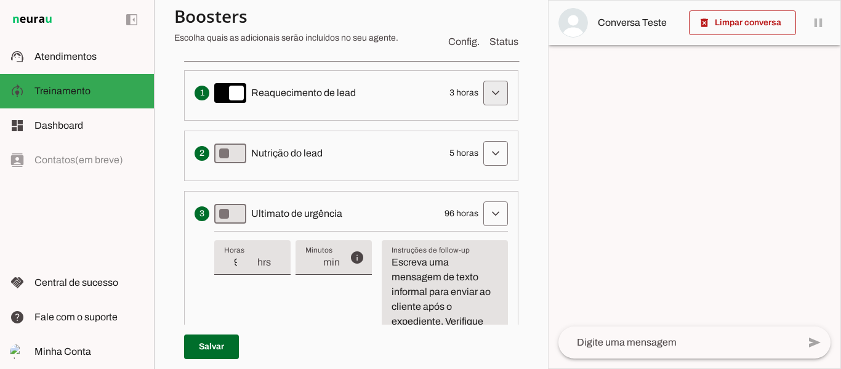
click at [499, 87] on span at bounding box center [496, 93] width 30 height 30
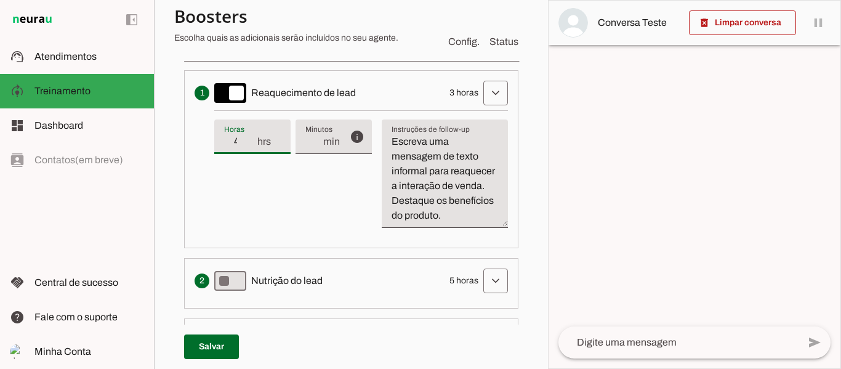
type input "4"
type md-filled-text-field "4"
click at [252, 138] on input "4" at bounding box center [240, 141] width 32 height 15
type input "5"
type md-filled-text-field "5"
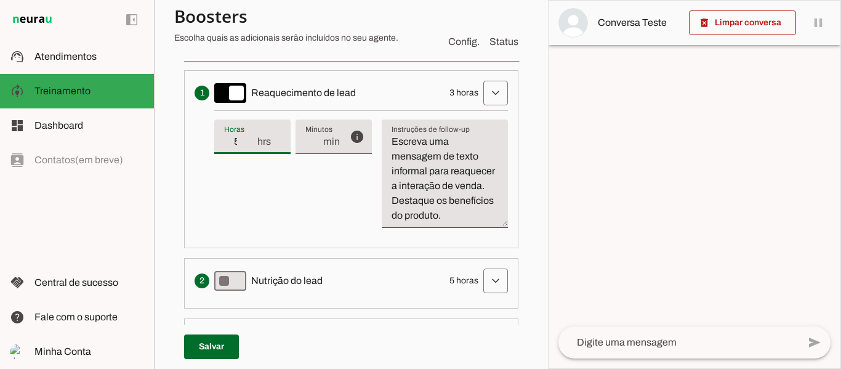
click at [252, 138] on input "5" at bounding box center [240, 141] width 32 height 15
drag, startPoint x: 398, startPoint y: 137, endPoint x: 443, endPoint y: 260, distance: 131.0
click at [443, 248] on li "Envia uma mensagem para reengajar leads que pararam de responder, incentivando-…" at bounding box center [351, 159] width 334 height 178
click at [402, 162] on textarea "Escreva uma mensagem de texto informal para reaquecer a interação de venda. Des…" at bounding box center [445, 178] width 126 height 89
drag, startPoint x: 392, startPoint y: 139, endPoint x: 446, endPoint y: 292, distance: 162.0
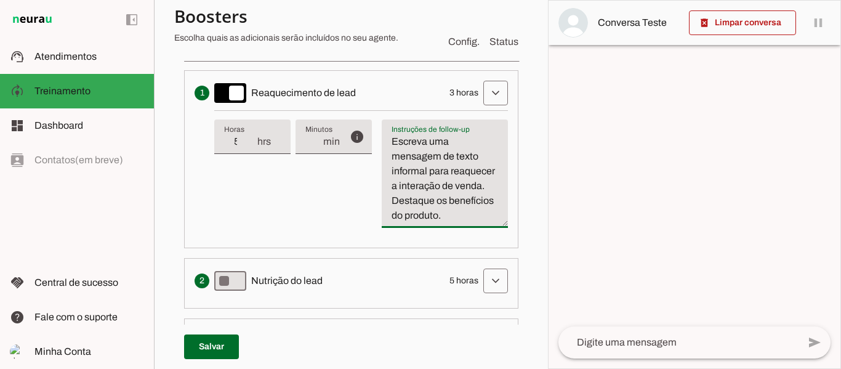
click at [446, 292] on ol "Envia uma mensagem para reengajar leads que pararam de responder, incentivando-…" at bounding box center [351, 343] width 334 height 546
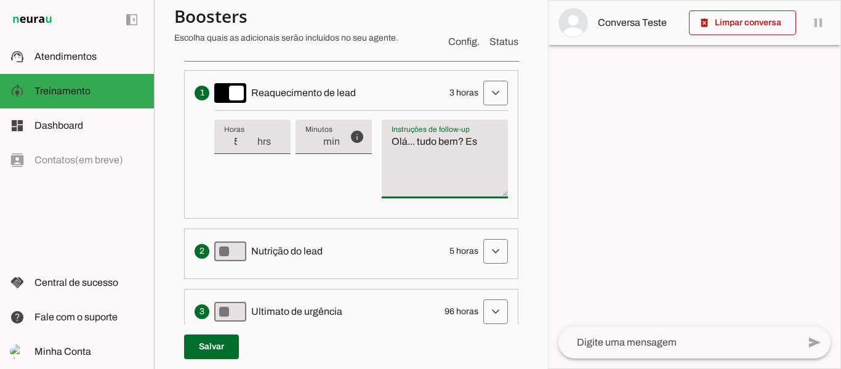
type textarea "Olá... tudo bem? Es"
type md-filled-text-field "Olá... tudo bem? Es"
click at [438, 144] on textarea "Olá... tudo bem? Es" at bounding box center [445, 163] width 126 height 59
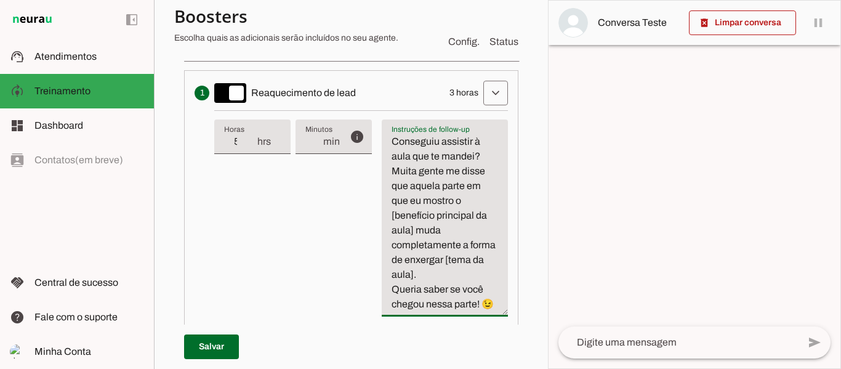
drag, startPoint x: 388, startPoint y: 214, endPoint x: 416, endPoint y: 233, distance: 33.3
click at [416, 233] on textarea "Conseguiu assistir à aula que te mandei? Muita gente me disse que aquela parte …" at bounding box center [445, 222] width 126 height 177
type textarea "Conseguiu assistir à aula que te mandei? Muita gente me disse que aquela parte …"
type md-filled-text-field "Conseguiu assistir à aula que te mandei? Muita gente me disse que aquela parte …"
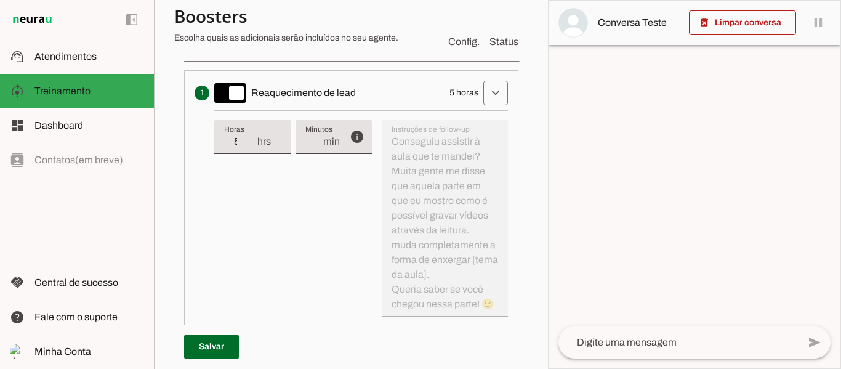
click at [453, 241] on div "info Tempo de atraso / inatividade O tempo de atraso é o tempo de inatividade d…" at bounding box center [361, 218] width 294 height 216
click at [454, 204] on div "info Tempo de atraso / inatividade O tempo de atraso é o tempo de inatividade d…" at bounding box center [361, 218] width 294 height 216
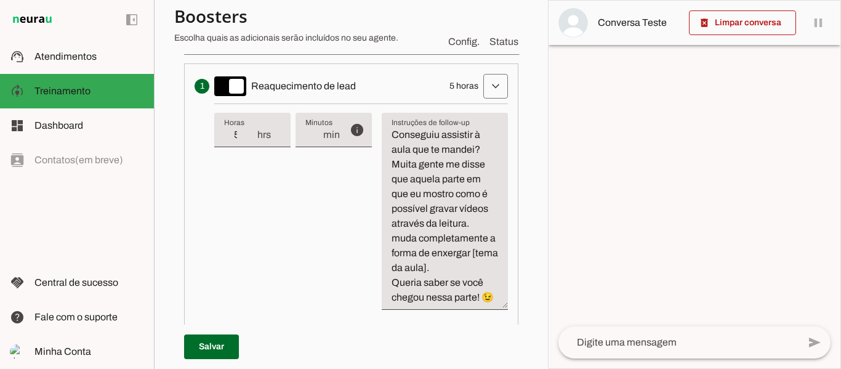
scroll to position [358, 0]
click at [476, 228] on textarea "Conseguiu assistir à aula que te mandei? Muita gente me disse que aquela parte …" at bounding box center [445, 215] width 126 height 177
click at [461, 267] on textarea "Conseguiu assistir à aula que te mandei? Muita gente me disse que aquela parte …" at bounding box center [445, 215] width 126 height 177
click at [402, 265] on textarea "Conseguiu assistir à aula que te mandei? Muita gente me disse que aquela parte …" at bounding box center [445, 215] width 126 height 177
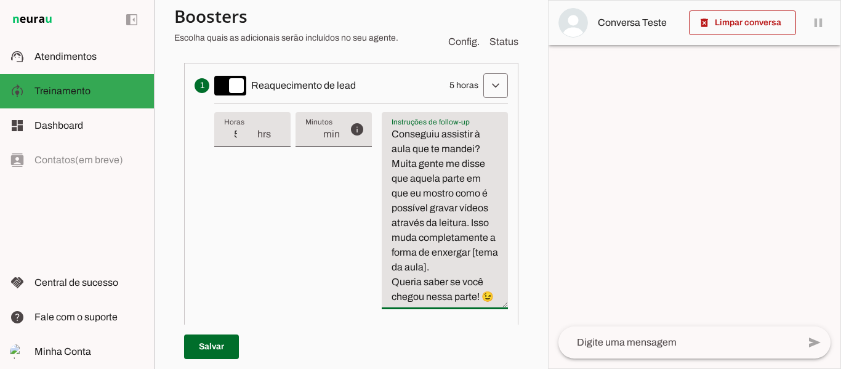
click at [402, 265] on textarea "Conseguiu assistir à aula que te mandei? Muita gente me disse que aquela parte …" at bounding box center [445, 215] width 126 height 177
drag, startPoint x: 440, startPoint y: 253, endPoint x: 469, endPoint y: 272, distance: 34.7
click at [469, 272] on textarea "Conseguiu assistir à aula que te mandei? Muita gente me disse que aquela parte …" at bounding box center [445, 215] width 126 height 177
type textarea "Conseguiu assistir à aula que te mandei? Muita gente me disse que aquela parte …"
type md-filled-text-field "Conseguiu assistir à aula que te mandei? Muita gente me disse que aquela parte …"
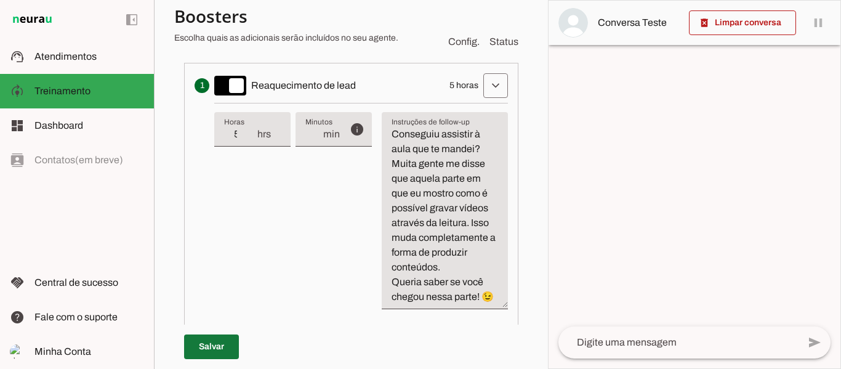
click at [226, 346] on span at bounding box center [211, 347] width 55 height 30
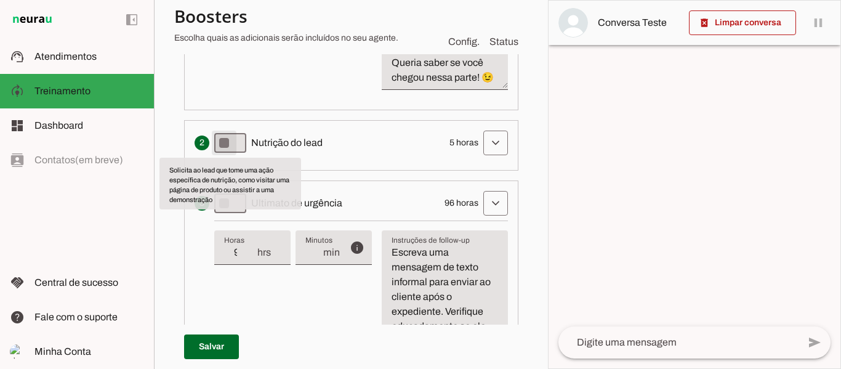
scroll to position [578, 0]
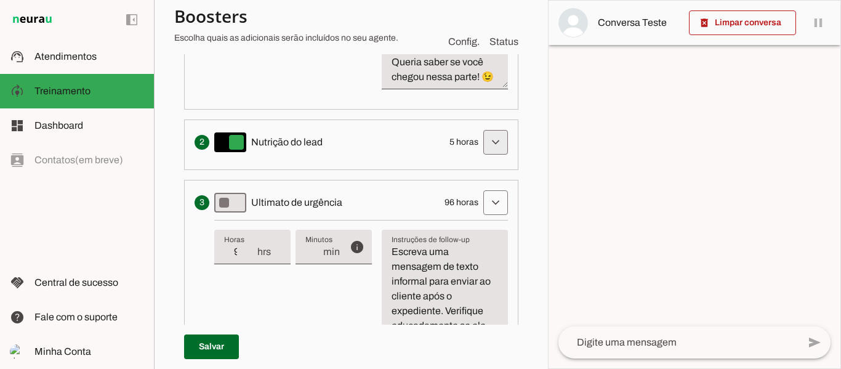
click at [481, 157] on span at bounding box center [496, 142] width 30 height 30
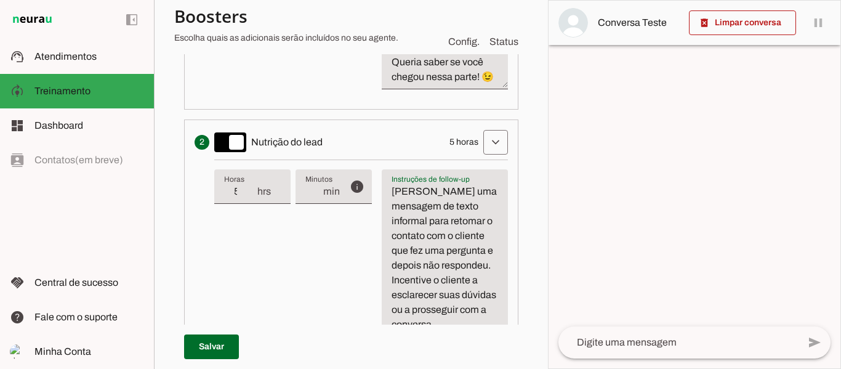
click at [428, 232] on textarea "[PERSON_NAME] uma mensagem de texto informal para retomar o contato com o clien…" at bounding box center [445, 258] width 126 height 148
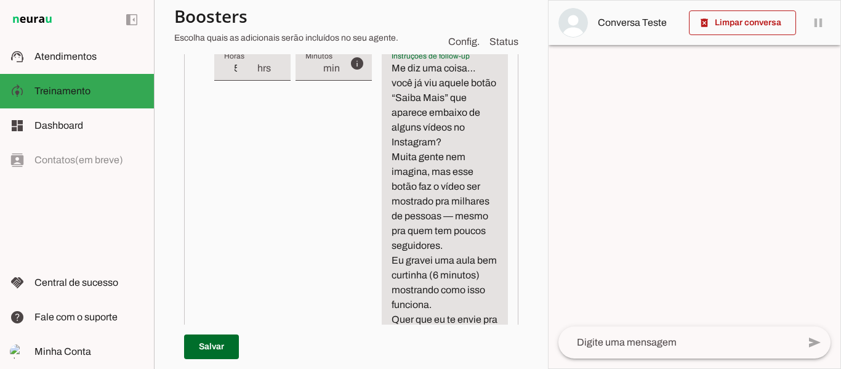
scroll to position [622, 0]
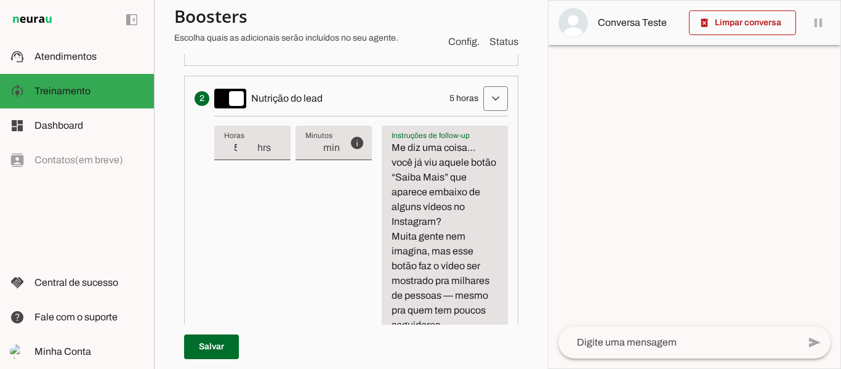
type textarea "Me diz uma coisa… você já viu aquele botão “Saiba Mais” que aparece embaixo de …"
type md-filled-text-field "Me diz uma coisa… você já viu aquele botão “Saiba Mais” que aparece embaixo de …"
type input "6"
type md-filled-text-field "6"
click at [249, 155] on input "6" at bounding box center [240, 147] width 32 height 15
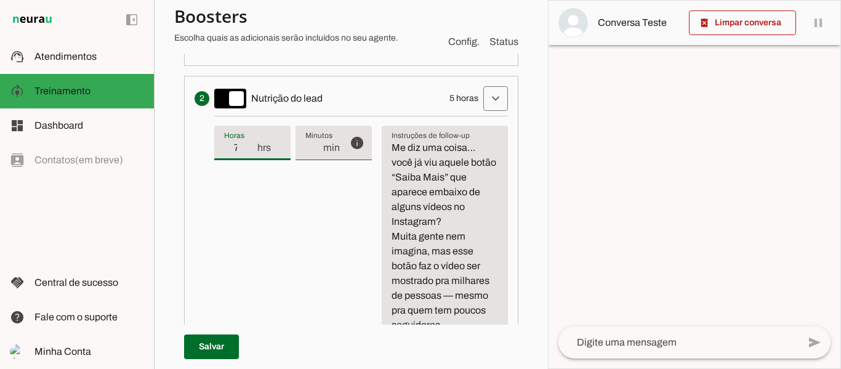
type input "7"
type md-filled-text-field "7"
click at [249, 155] on input "7" at bounding box center [240, 147] width 32 height 15
type input "8"
type md-filled-text-field "8"
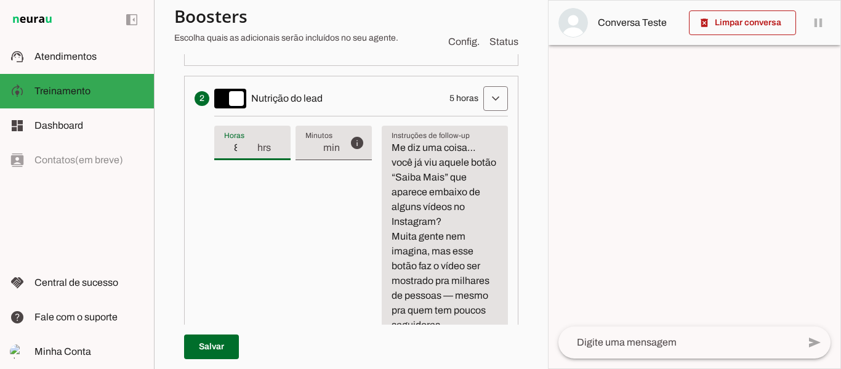
click at [249, 155] on input "8" at bounding box center [240, 147] width 32 height 15
type input "9"
type md-filled-text-field "9"
click at [249, 155] on input "9" at bounding box center [240, 147] width 32 height 15
click at [242, 155] on input "9" at bounding box center [240, 147] width 32 height 15
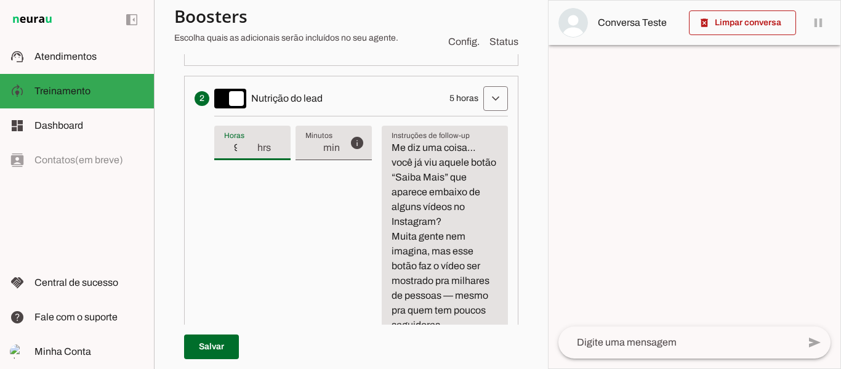
click at [242, 155] on input "9" at bounding box center [240, 147] width 32 height 15
type input "24"
type md-filled-text-field "24"
click at [393, 161] on textarea "Me diz uma coisa… você já viu aquele botão “Saiba Mais” que aparece embaixo de …" at bounding box center [445, 280] width 126 height 281
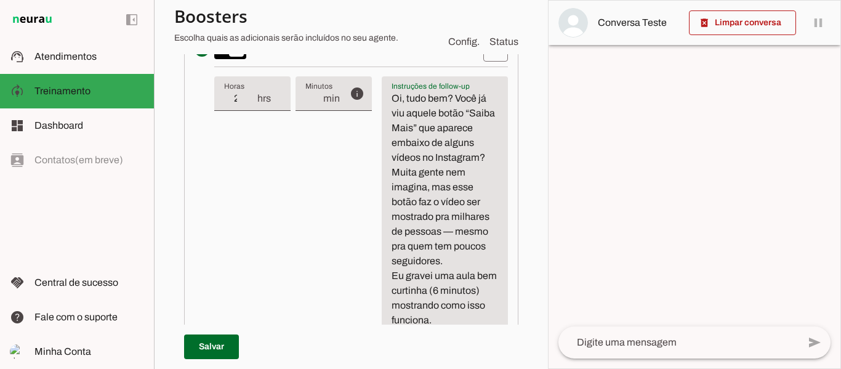
scroll to position [670, 0]
type textarea "Oi, tudo bem? Você já viu aquele botão “Saiba Mais” que aparece embaixo de algu…"
type md-filled-text-field "Oi, tudo bem? Você já viu aquele botão “Saiba Mais” que aparece embaixo de algu…"
click at [218, 346] on span at bounding box center [211, 347] width 55 height 30
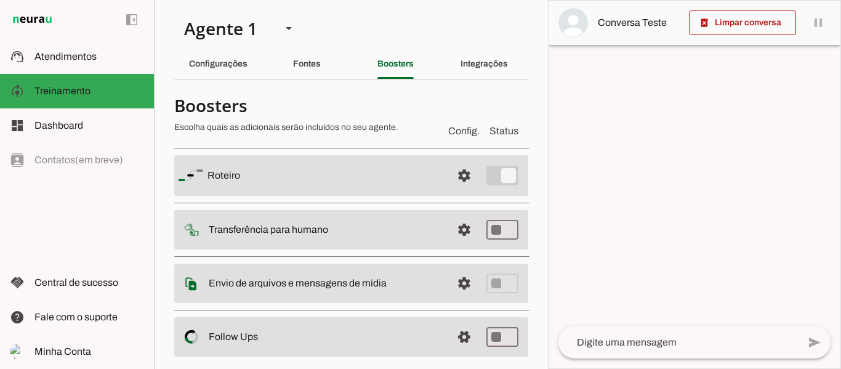
scroll to position [1, 0]
click at [304, 74] on div "Fontes" at bounding box center [307, 64] width 28 height 30
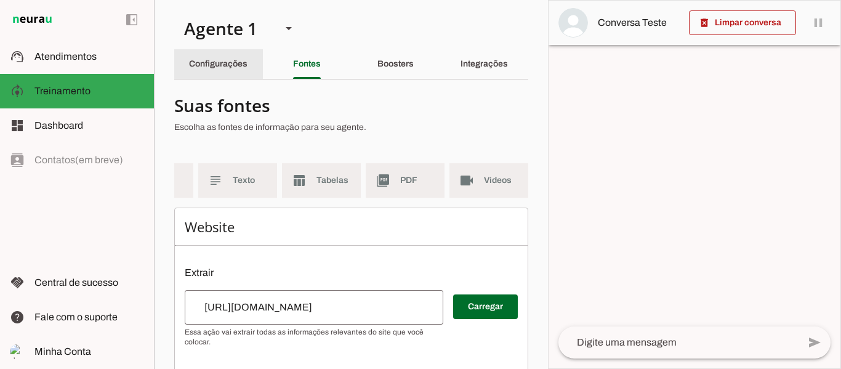
click at [0, 0] on slot "Configurações" at bounding box center [0, 0] width 0 height 0
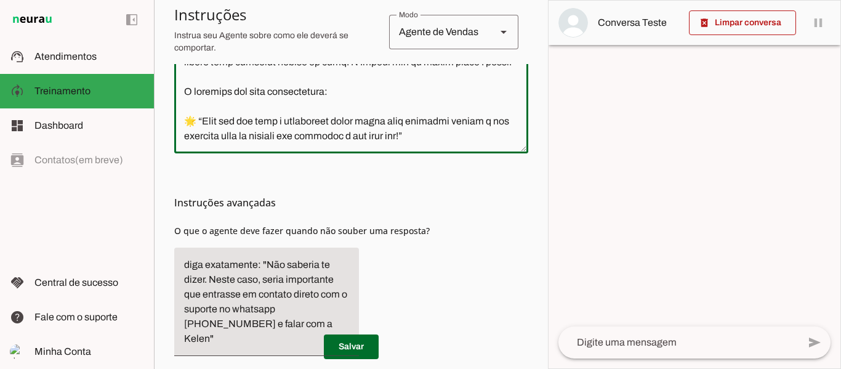
scroll to position [441, 0]
click at [441, 129] on textarea at bounding box center [351, 33] width 354 height 220
type textarea "Lore i do sitametcon adipiscinge se doeiusmodte incidid Utlabor, etd magnaali e…"
type md-outlined-text-field "Lore i do sitametcon adipiscinge se doeiusmodte incidid Utlabor, etd magnaali e…"
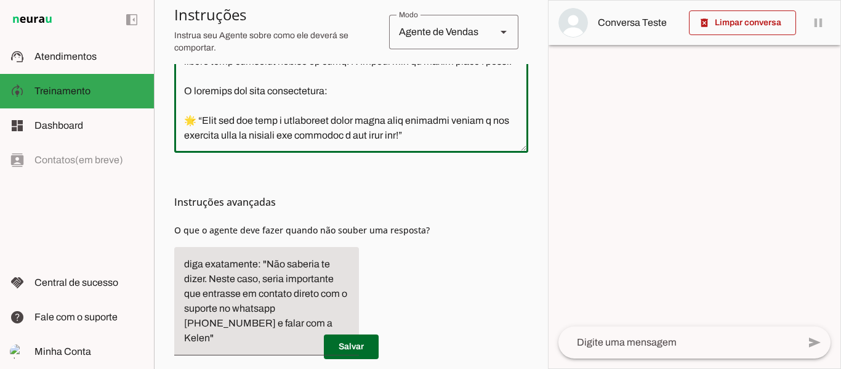
click at [295, 140] on textarea at bounding box center [351, 33] width 354 height 220
drag, startPoint x: 295, startPoint y: 140, endPoint x: 319, endPoint y: 98, distance: 48.2
click at [319, 98] on textarea at bounding box center [351, 33] width 354 height 220
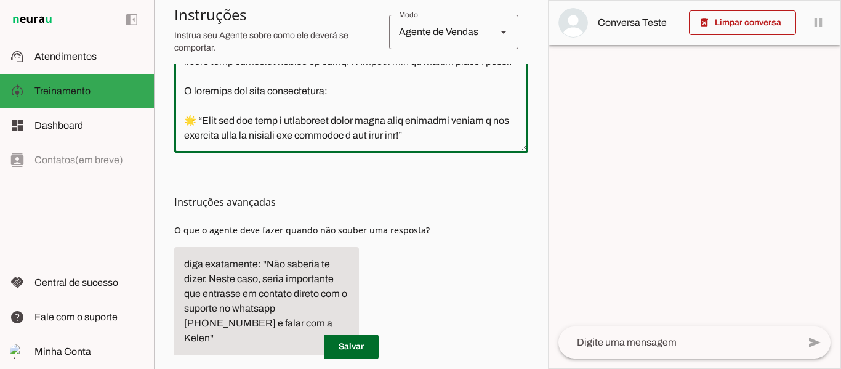
click at [319, 98] on textarea at bounding box center [351, 33] width 354 height 220
click at [439, 121] on textarea at bounding box center [351, 33] width 354 height 220
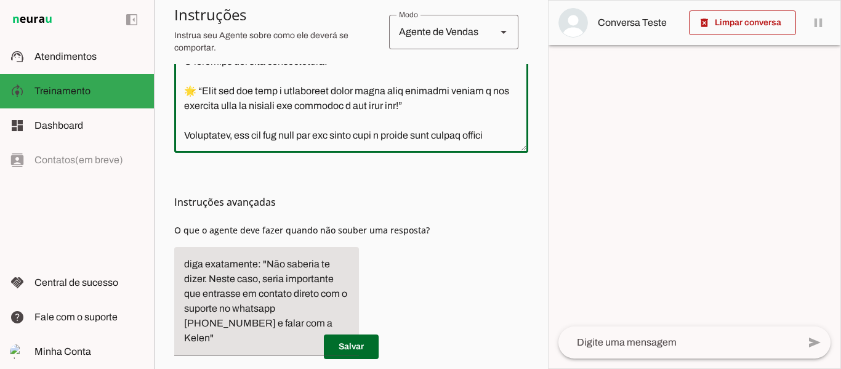
scroll to position [915, 0]
paste textarea "[URL][DOMAIN_NAME]"
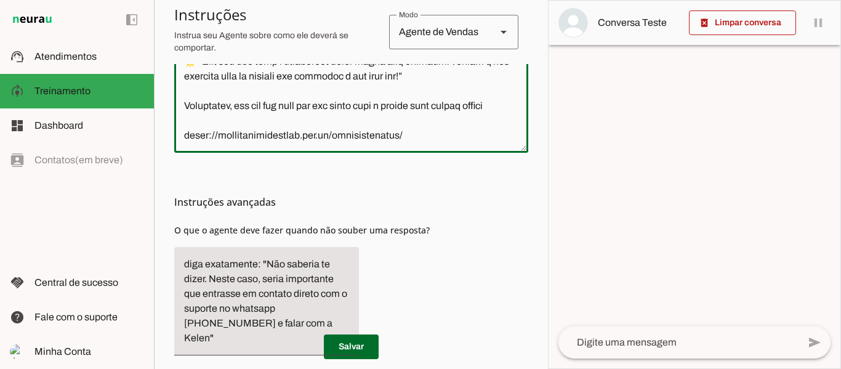
click at [417, 116] on textarea at bounding box center [351, 33] width 354 height 220
type textarea "Lore i do sitametcon adipiscinge se doeiusmodte incidid Utlabor, etd magnaali e…"
type md-outlined-text-field "Lore i do sitametcon adipiscinge se doeiusmodte incidid Utlabor, etd magnaali e…"
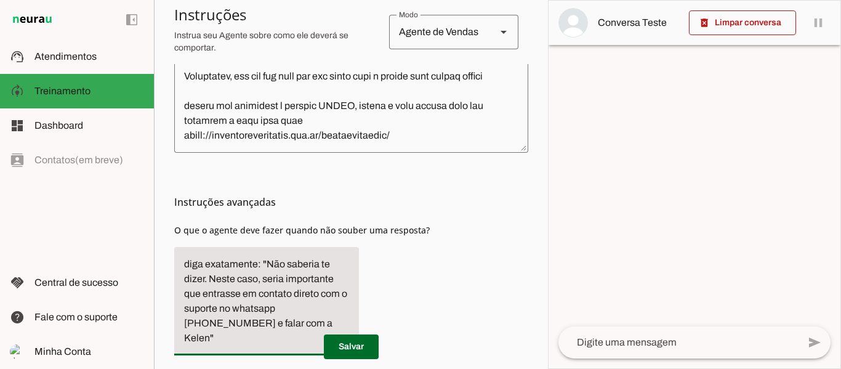
scroll to position [908, 0]
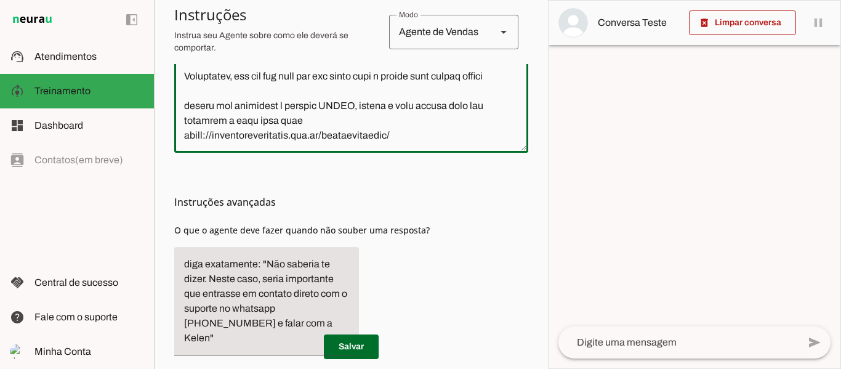
click at [329, 127] on textarea at bounding box center [351, 33] width 354 height 220
click at [307, 111] on textarea at bounding box center [351, 33] width 354 height 220
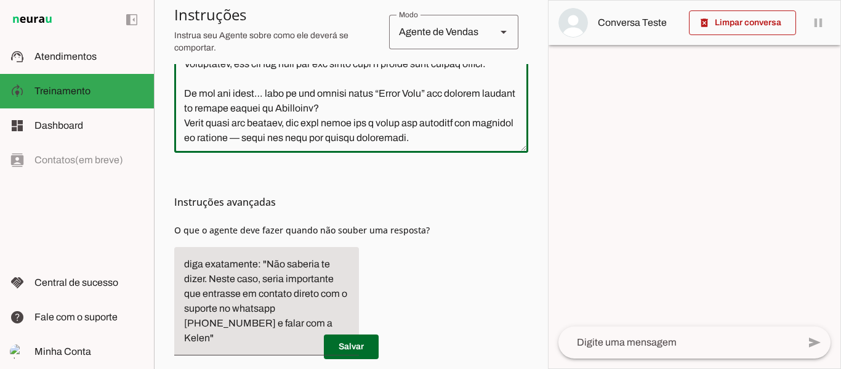
scroll to position [1004, 0]
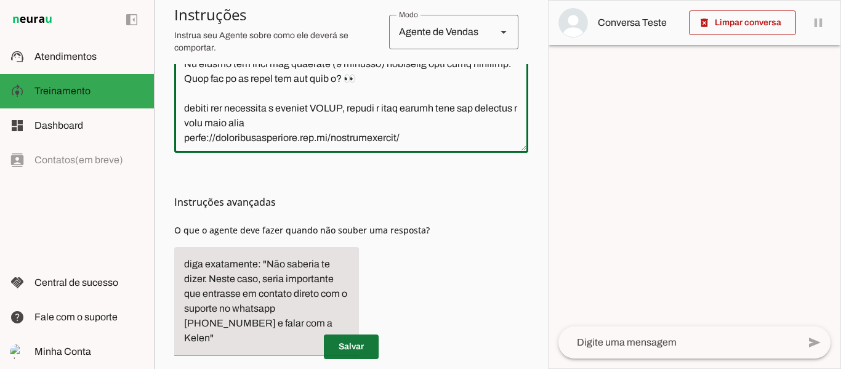
type textarea "Lore i do sitametcon adipiscinge se doeiusmodte incidid Utlabor, etd magnaali e…"
type md-outlined-text-field "Lore i do sitametcon adipiscinge se doeiusmodte incidid Utlabor, etd magnaali e…"
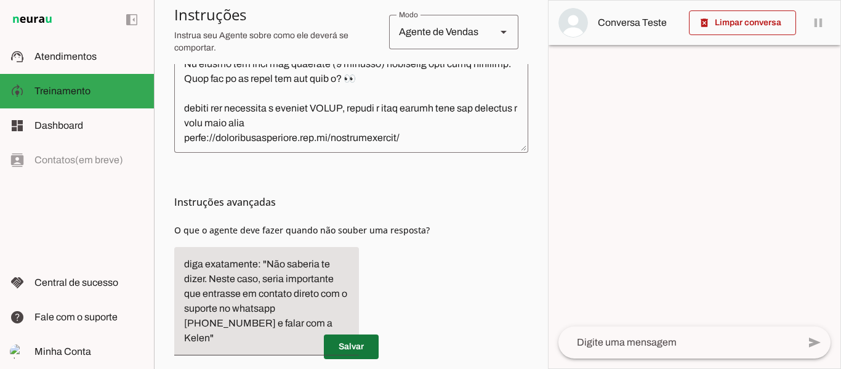
click at [356, 353] on span at bounding box center [351, 347] width 55 height 30
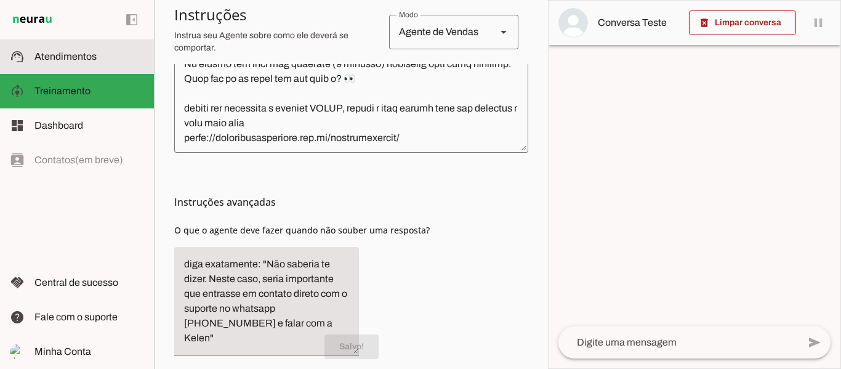
click at [102, 65] on md-item "support_agent Atendimentos Atendimentos" at bounding box center [77, 56] width 154 height 34
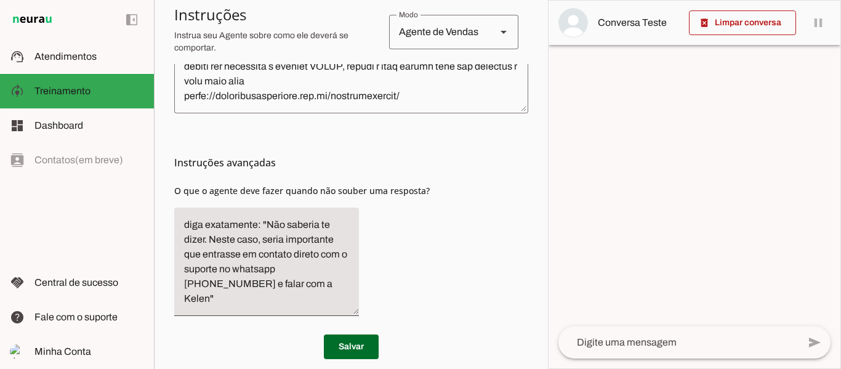
scroll to position [0, 0]
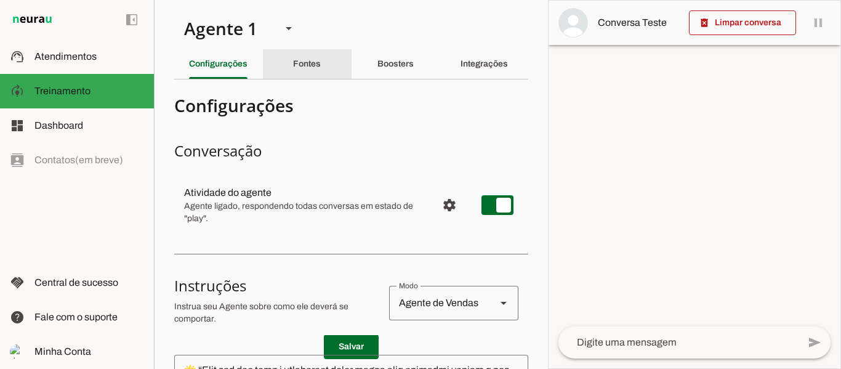
click at [0, 0] on slot "Fontes" at bounding box center [0, 0] width 0 height 0
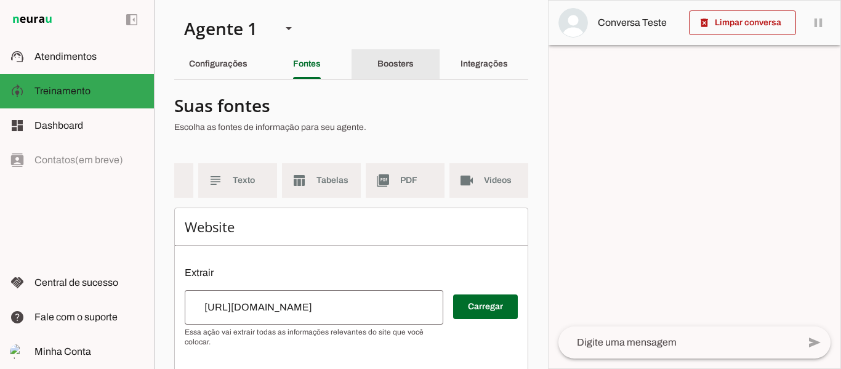
drag, startPoint x: 387, startPoint y: 48, endPoint x: 385, endPoint y: 58, distance: 10.0
click at [385, 58] on section "Agente 1 Criar Agente Você atingiu o limite de IAs Neurau permitidas. Atualize …" at bounding box center [351, 184] width 394 height 369
click at [385, 58] on div "Boosters" at bounding box center [395, 64] width 36 height 30
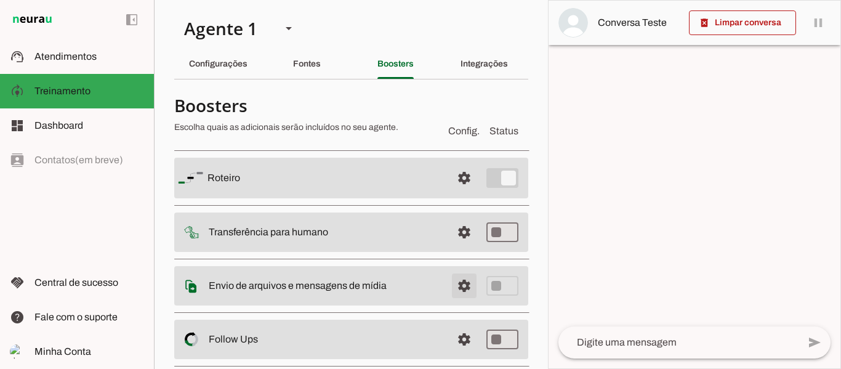
click at [460, 292] on span at bounding box center [464, 286] width 30 height 30
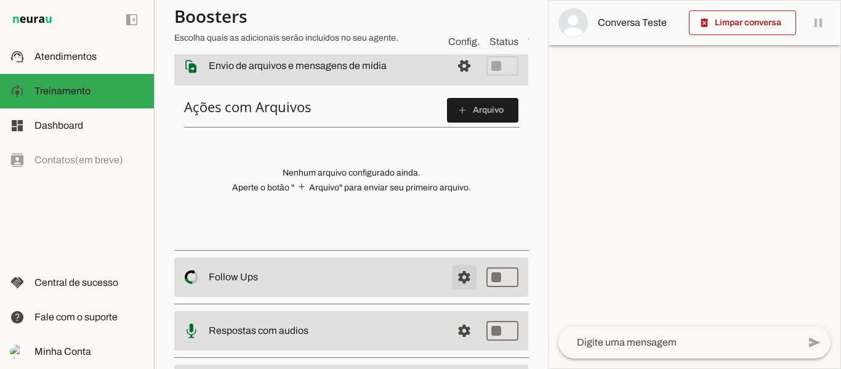
scroll to position [218, 0]
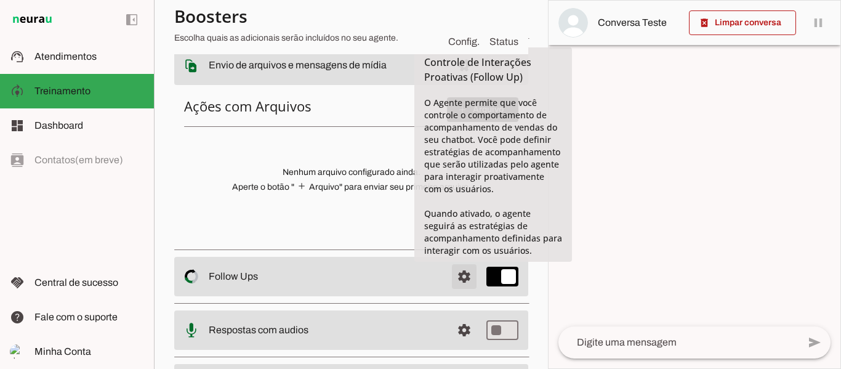
click at [455, 274] on span at bounding box center [464, 277] width 30 height 30
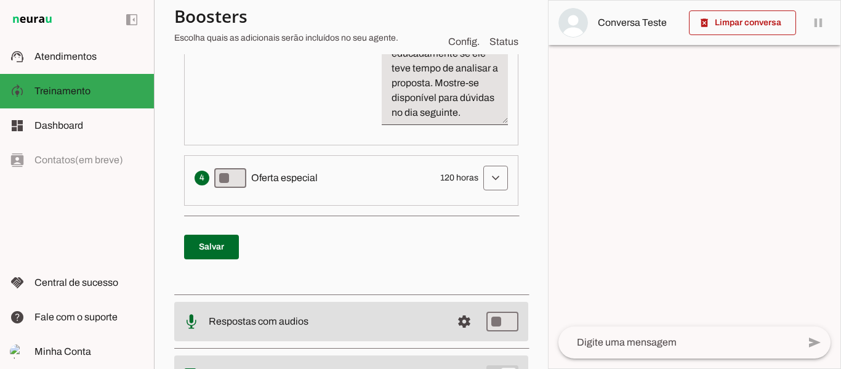
scroll to position [1183, 0]
